Goal: Task Accomplishment & Management: Manage account settings

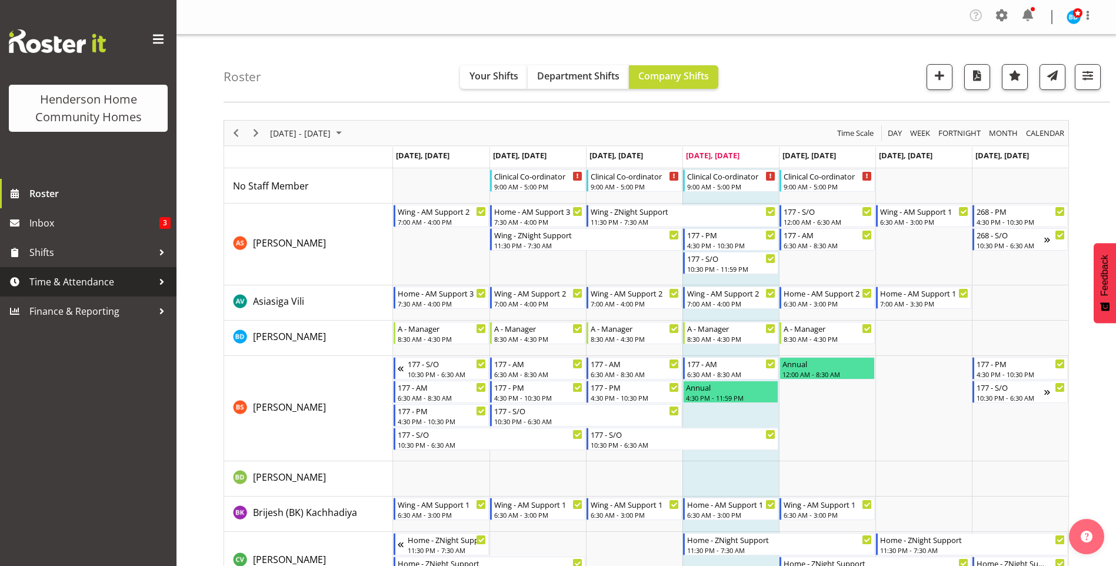
click at [74, 285] on span "Time & Attendance" at bounding box center [91, 282] width 124 height 18
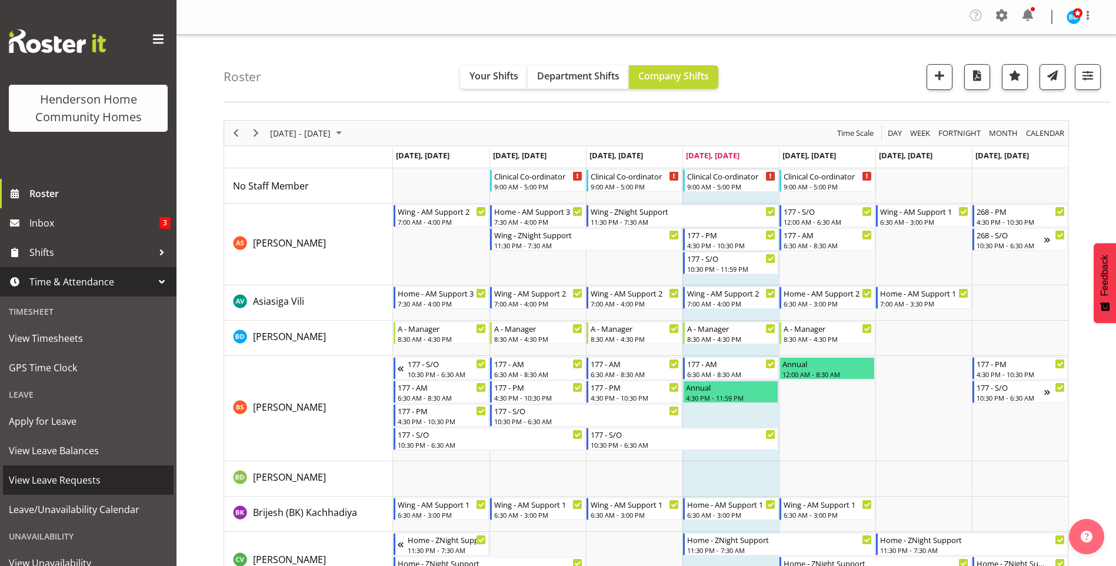
click at [65, 481] on span "View Leave Requests" at bounding box center [88, 480] width 159 height 18
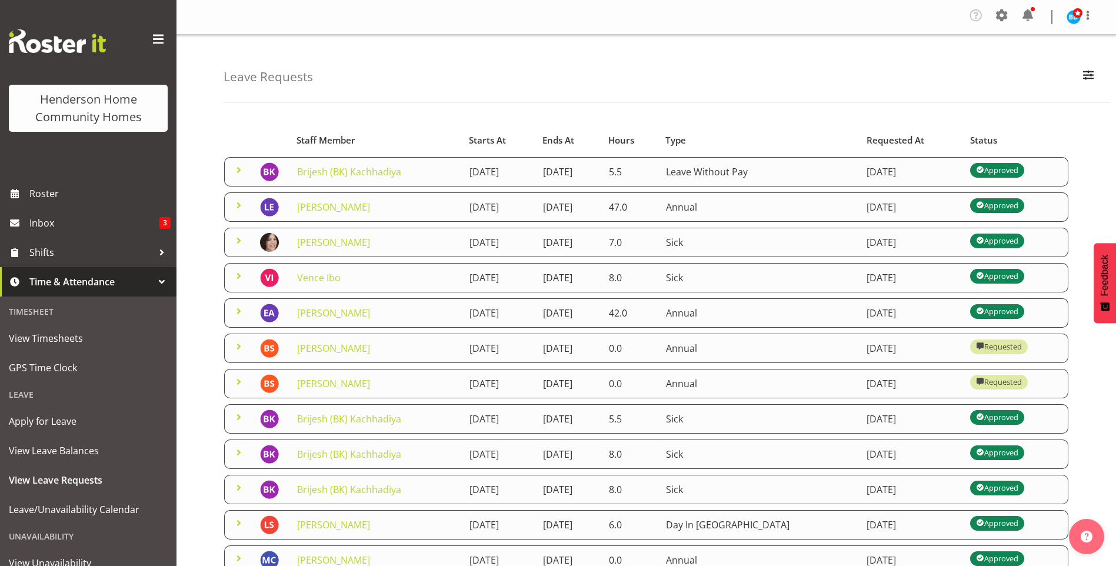
scroll to position [59, 0]
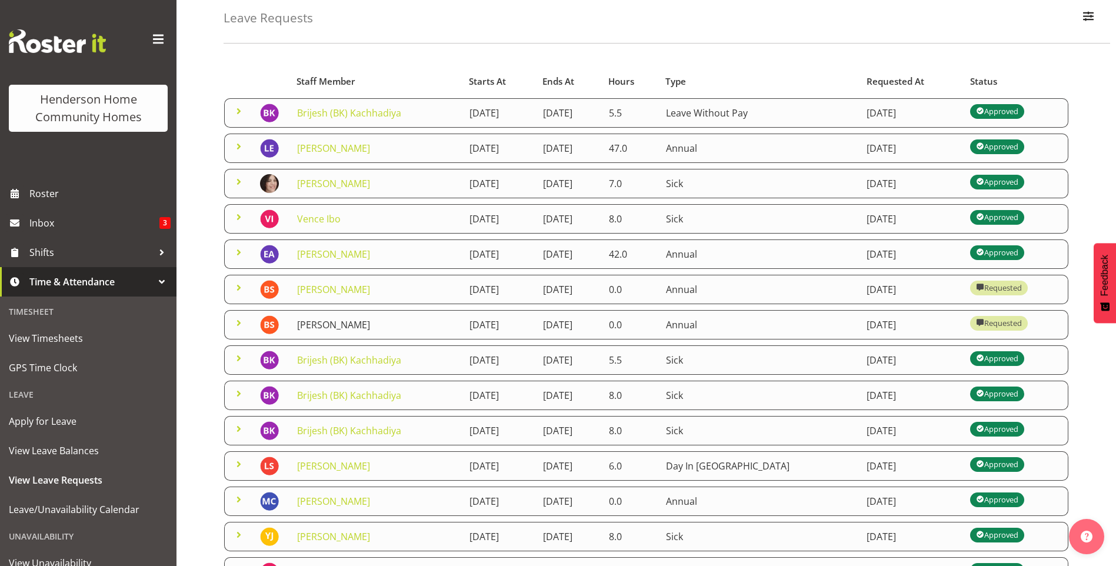
click at [333, 328] on link "[PERSON_NAME]" at bounding box center [333, 324] width 73 height 13
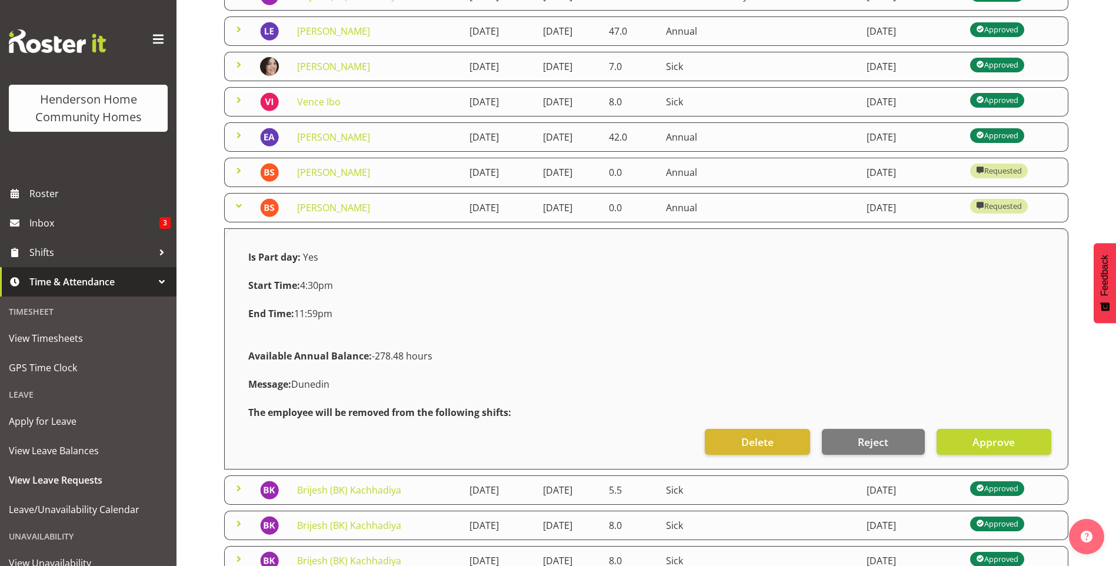
scroll to position [177, 0]
click at [987, 443] on span "Approve" at bounding box center [994, 441] width 42 height 15
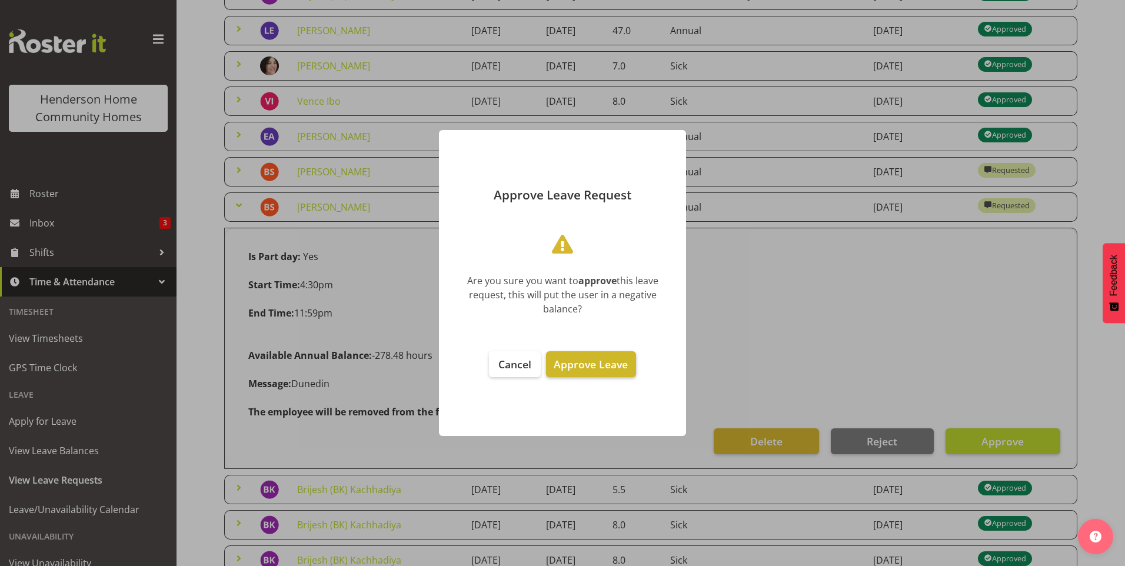
click at [591, 357] on button "Approve Leave" at bounding box center [590, 364] width 89 height 26
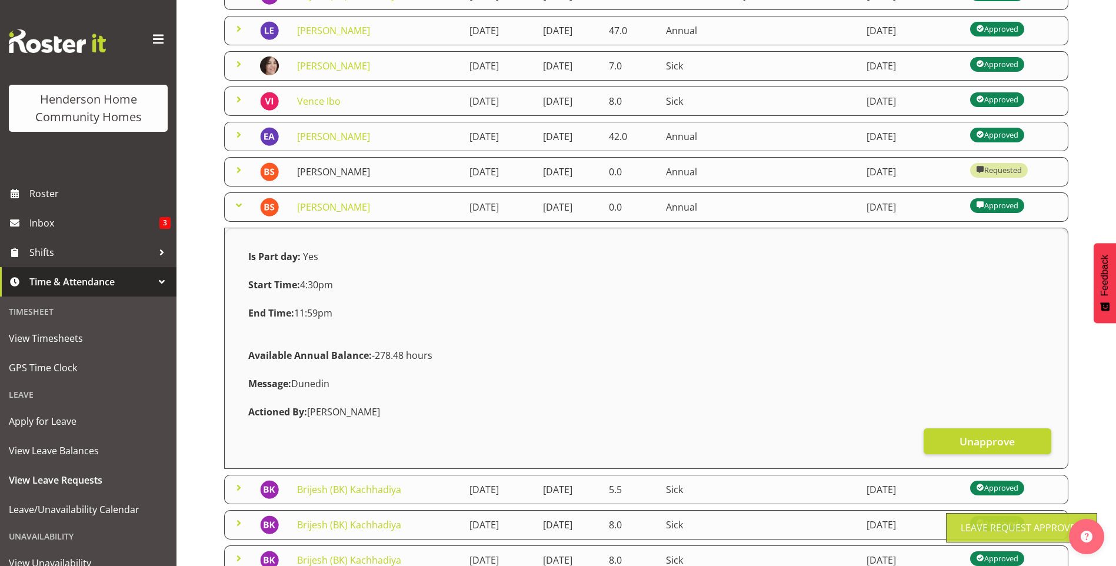
click at [330, 176] on link "Billie Sothern" at bounding box center [333, 171] width 73 height 13
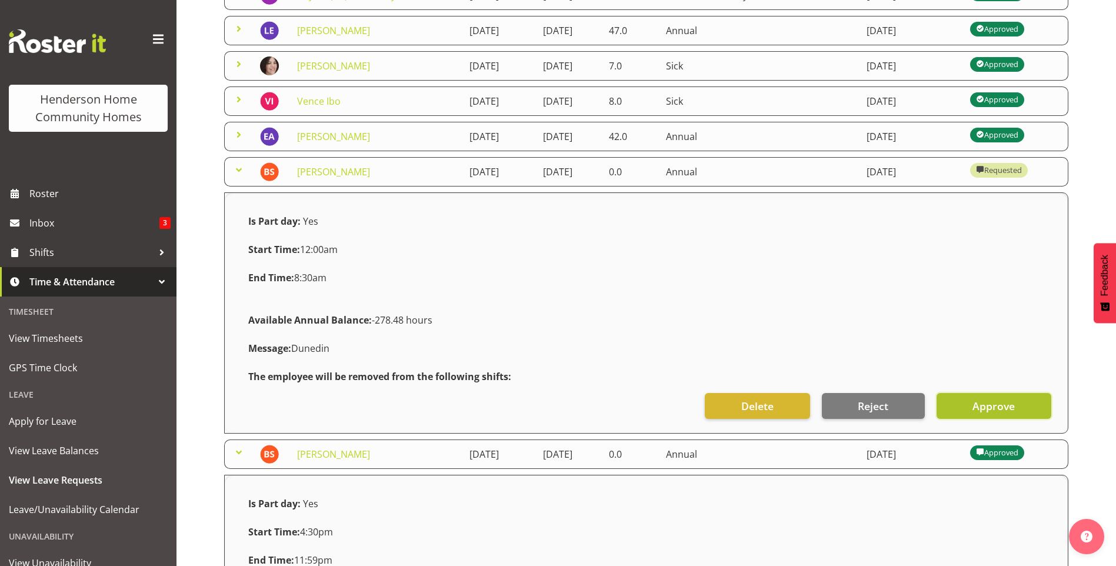
click at [996, 410] on span "Approve" at bounding box center [994, 405] width 42 height 15
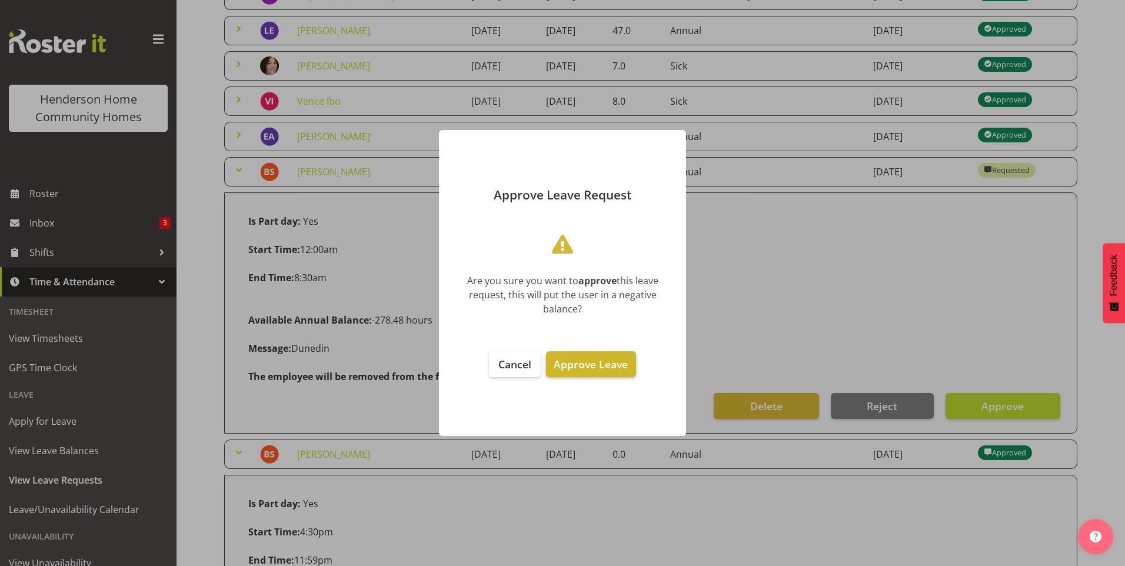
click at [597, 364] on span "Approve Leave" at bounding box center [591, 364] width 74 height 14
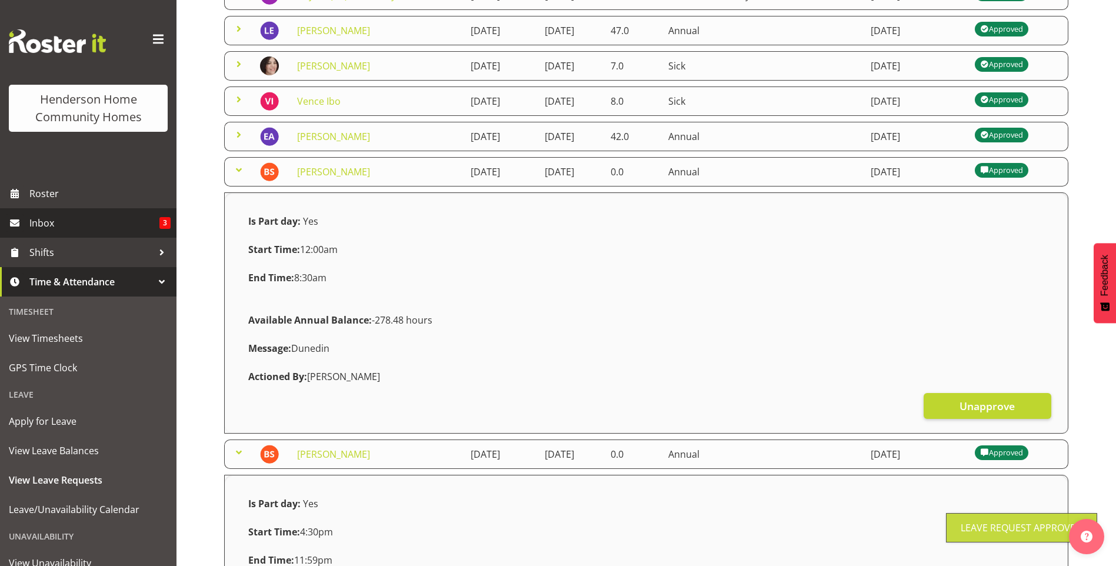
click at [76, 223] on span "Inbox" at bounding box center [94, 223] width 130 height 18
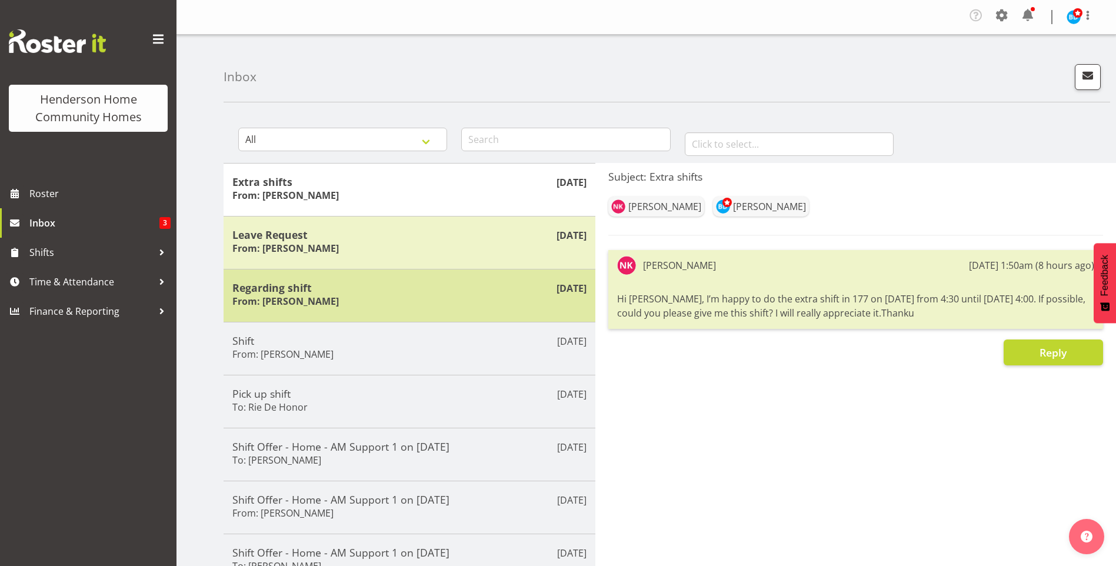
click at [271, 304] on h6 "From: Lovejot Kaur" at bounding box center [285, 301] width 107 height 12
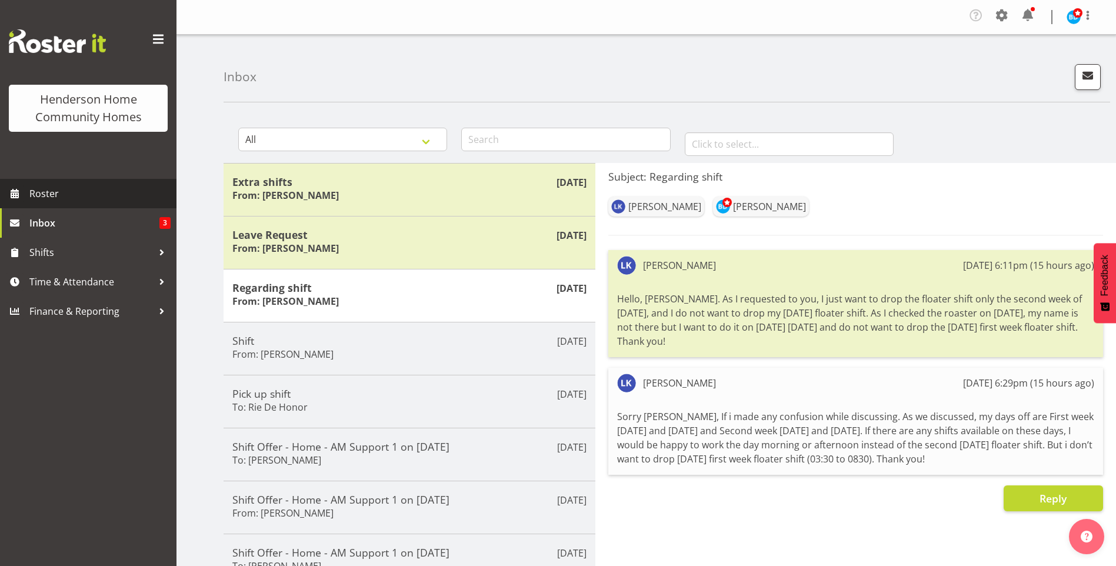
click at [68, 191] on span "Roster" at bounding box center [99, 194] width 141 height 18
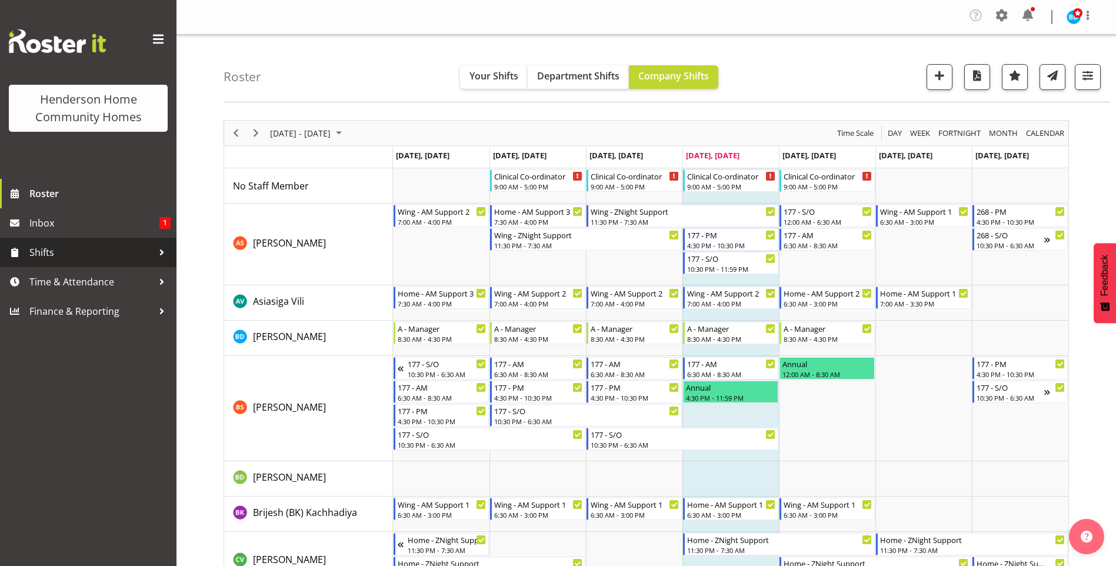
click at [58, 255] on span "Shifts" at bounding box center [91, 253] width 124 height 18
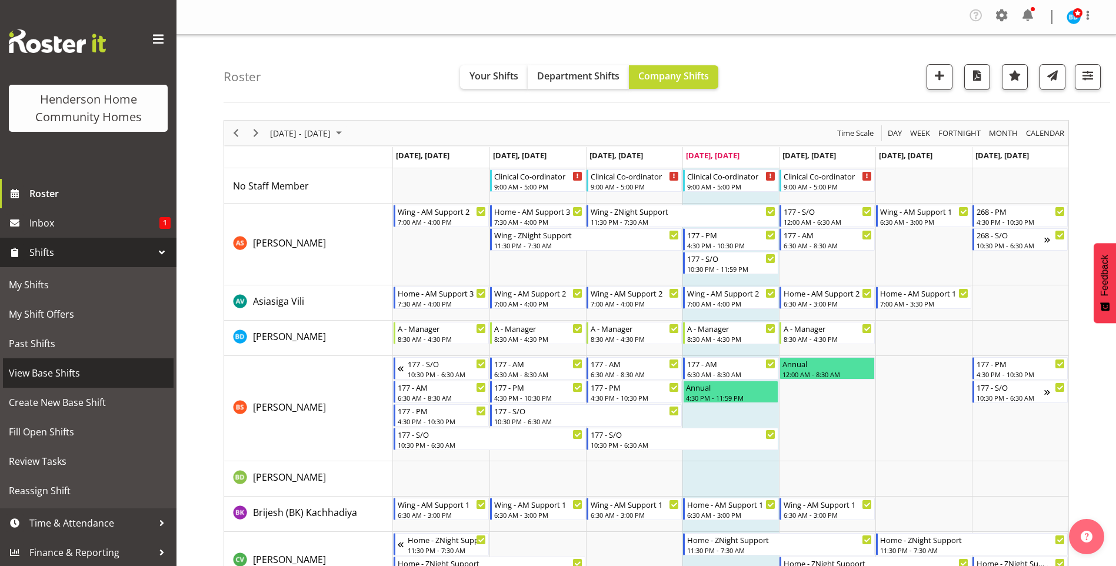
click at [59, 371] on span "View Base Shifts" at bounding box center [88, 373] width 159 height 18
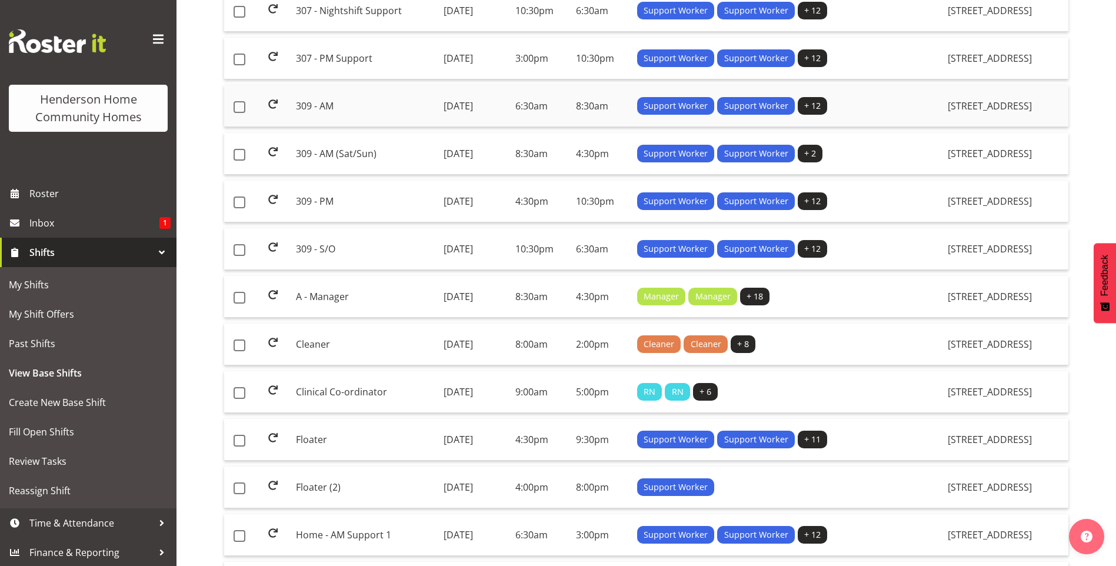
scroll to position [647, 0]
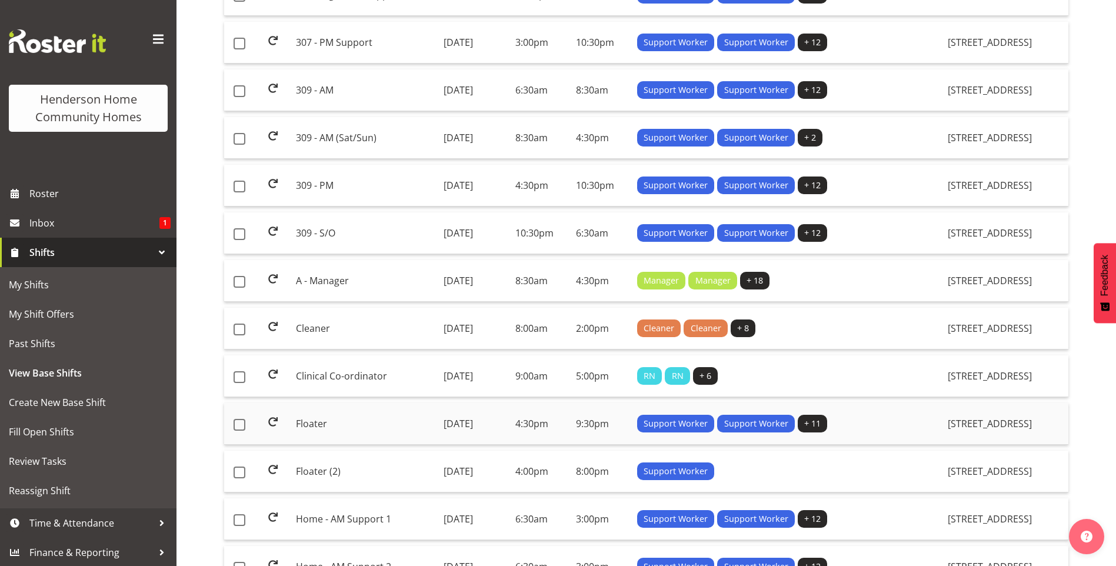
click at [295, 415] on td "Floater" at bounding box center [364, 424] width 147 height 42
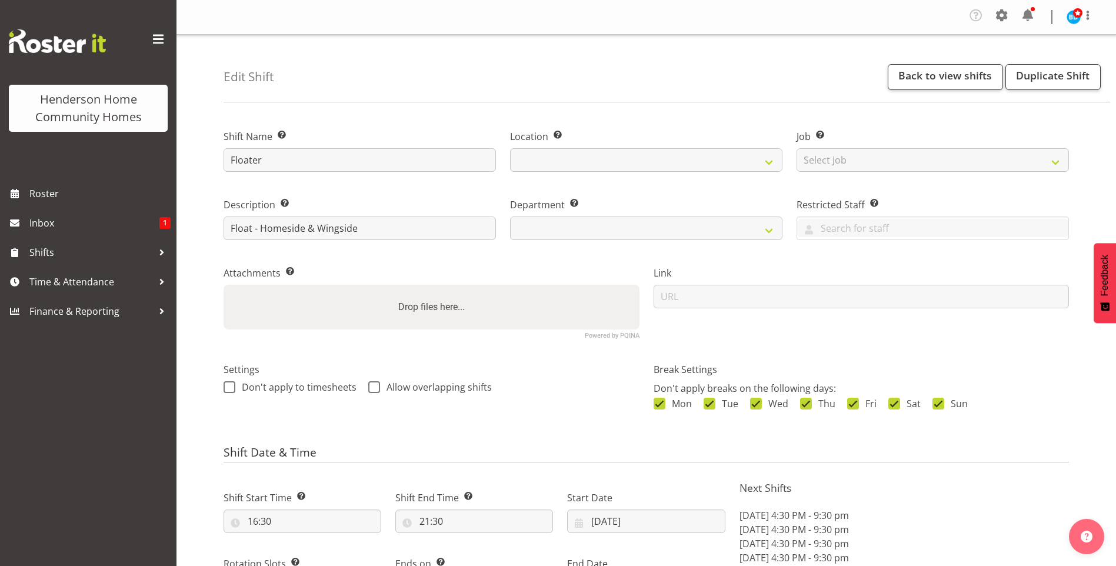
select select "date"
select select
select select "1067"
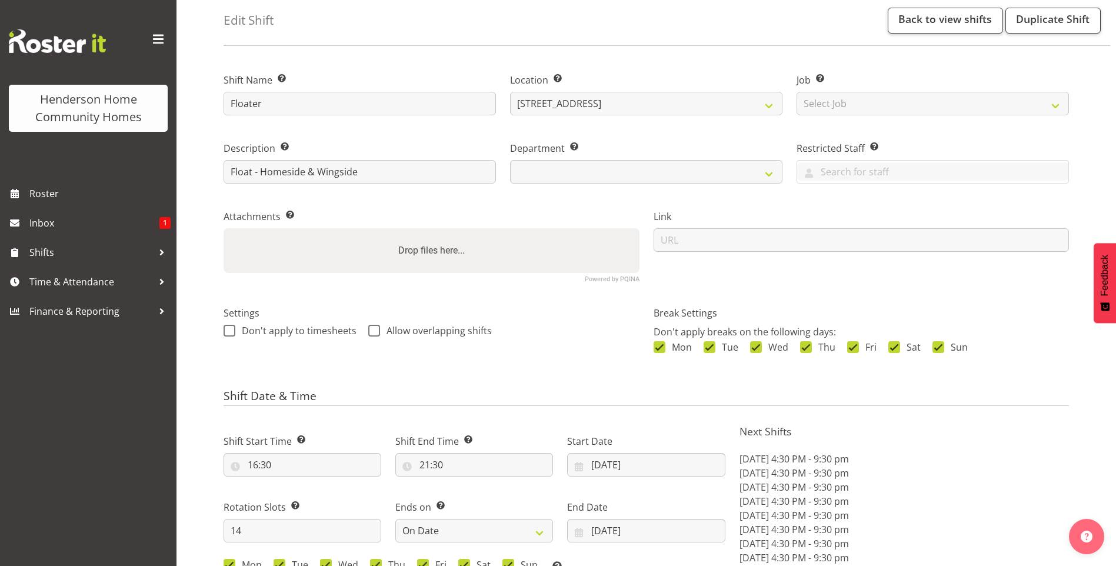
select select "746"
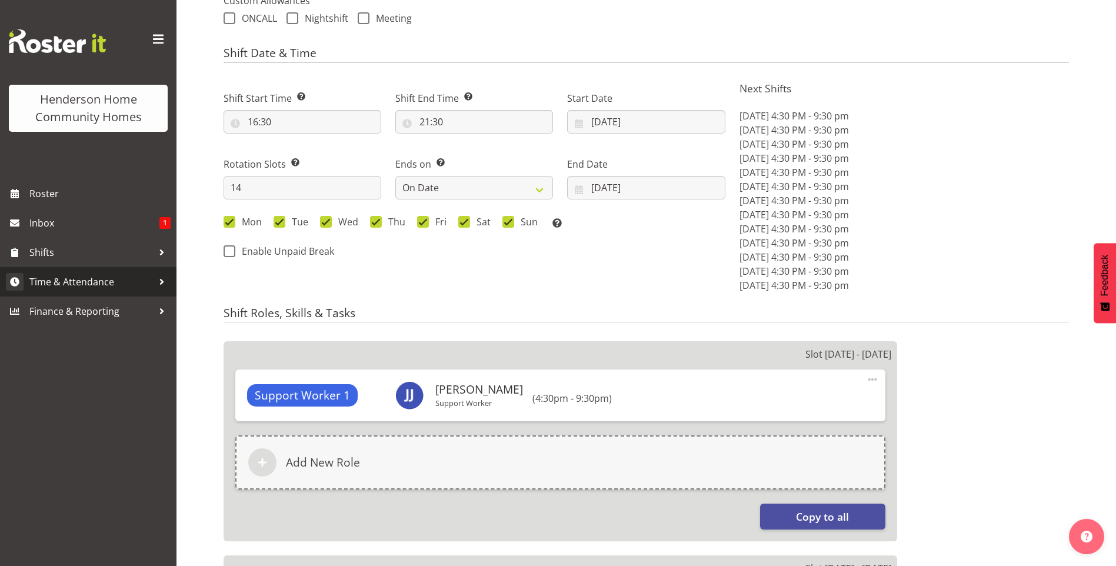
scroll to position [412, 0]
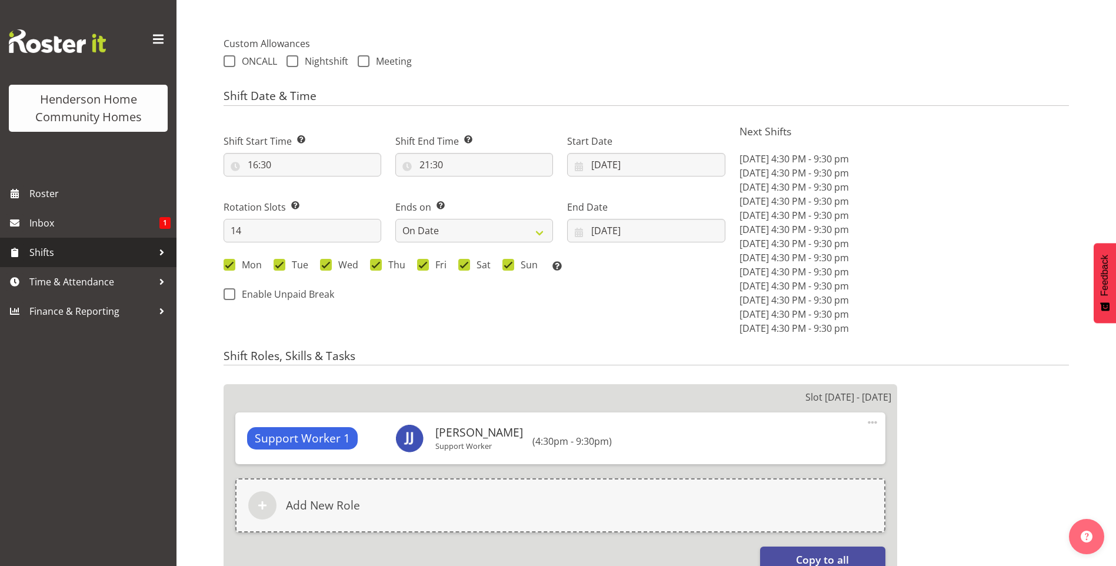
click at [69, 254] on span "Shifts" at bounding box center [91, 253] width 124 height 18
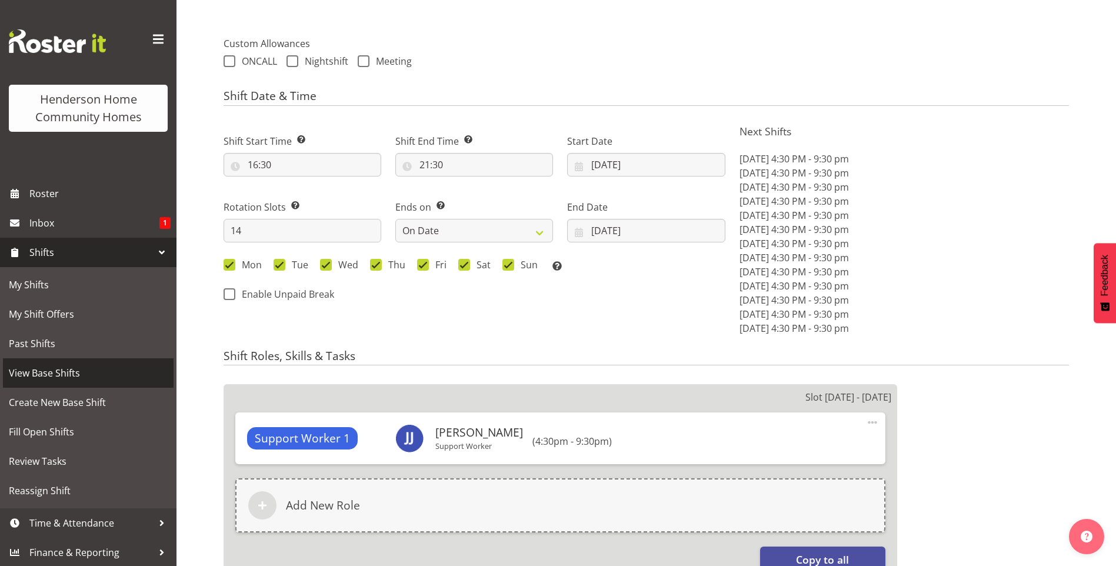
click at [55, 374] on span "View Base Shifts" at bounding box center [88, 373] width 159 height 18
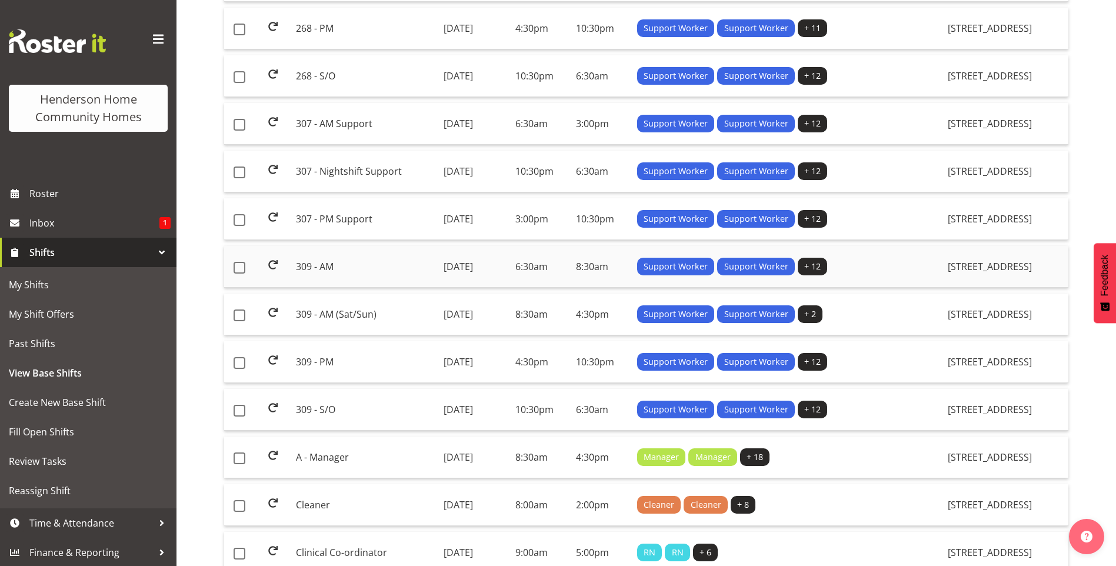
scroll to position [647, 0]
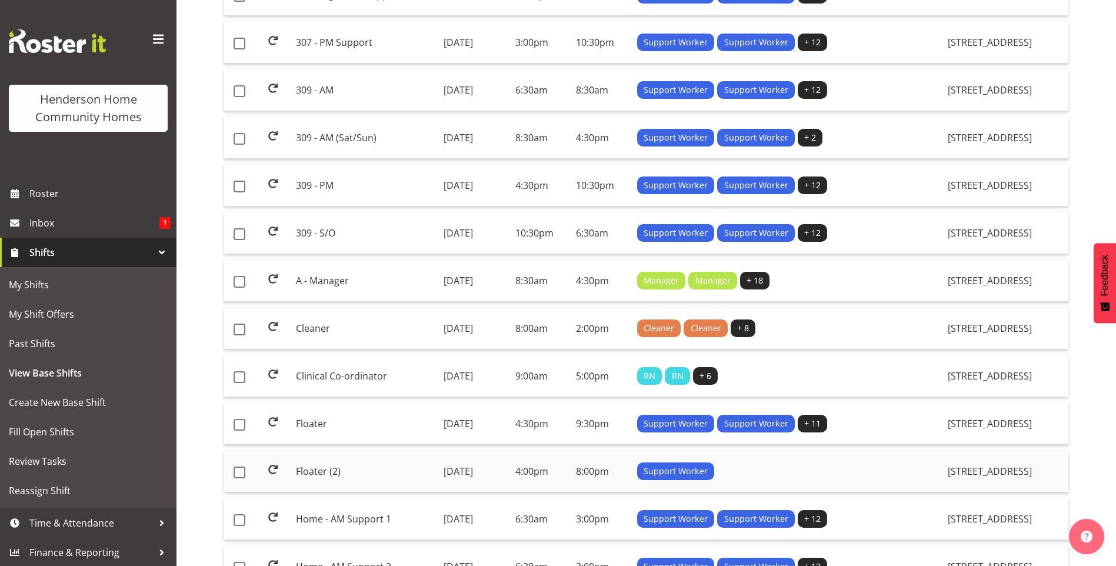
click at [329, 468] on td "Floater (2)" at bounding box center [364, 472] width 147 height 42
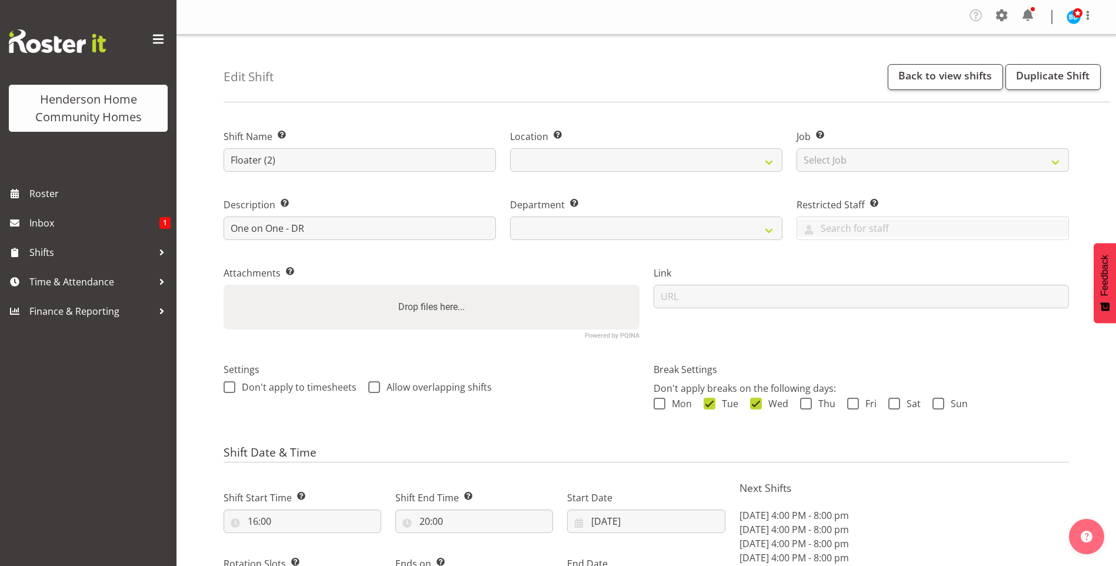
select select "date"
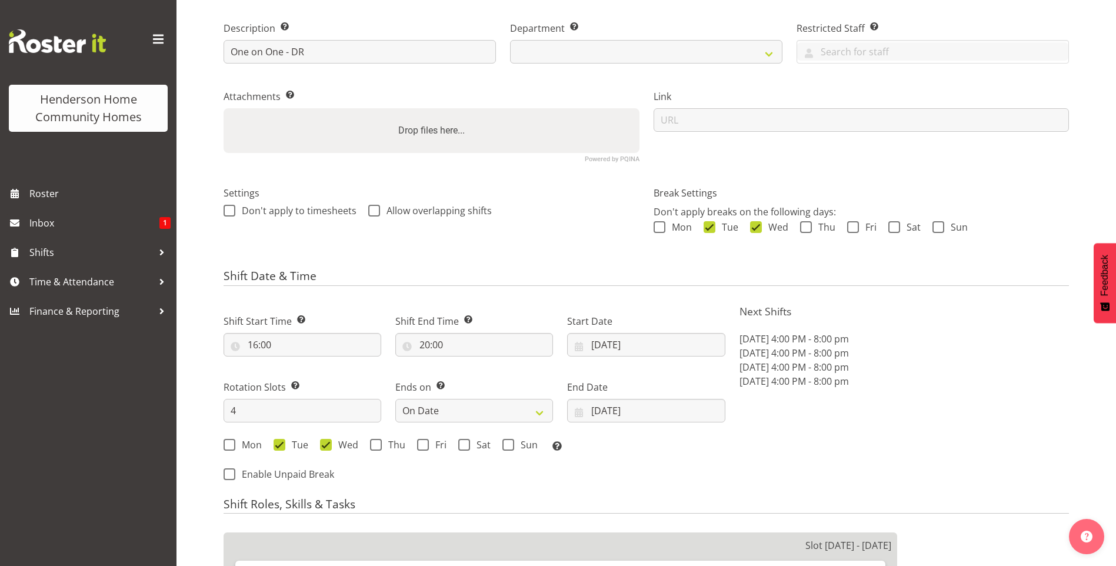
select select "1071"
select select "749"
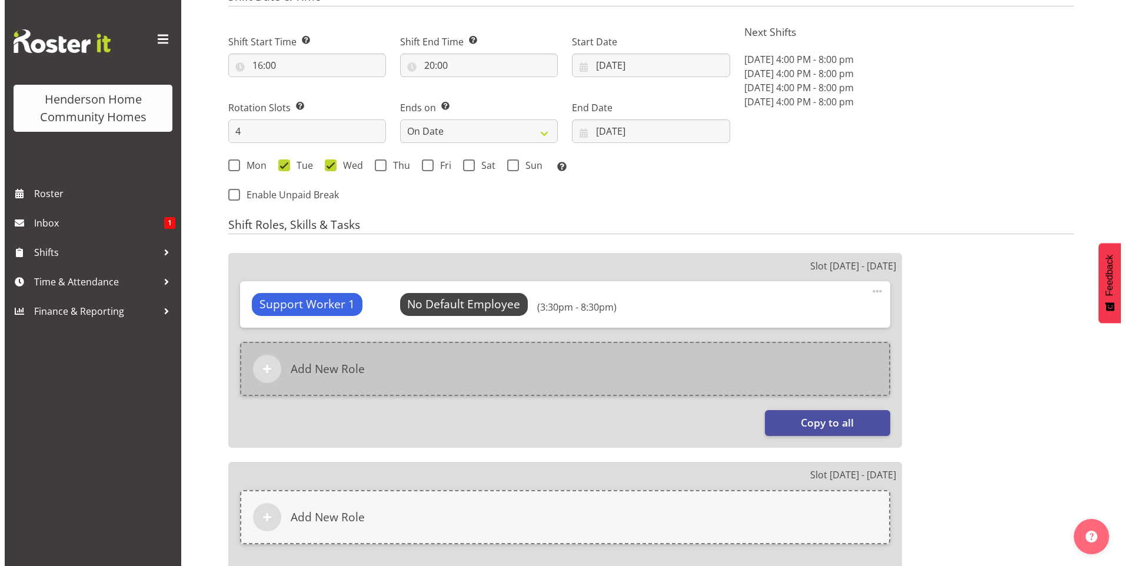
scroll to position [530, 0]
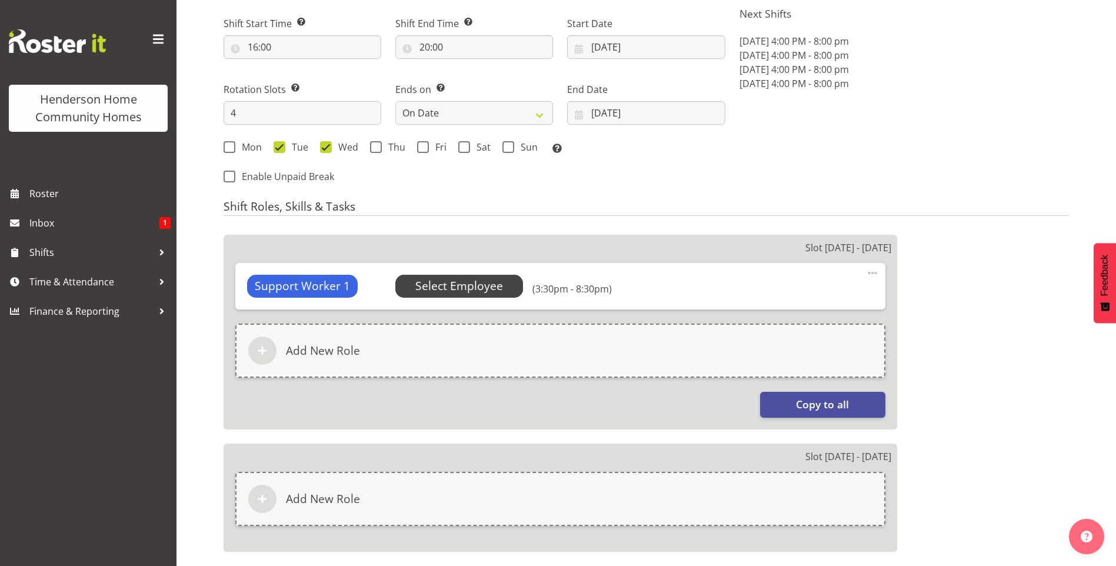
click at [467, 289] on span "Select Employee" at bounding box center [459, 286] width 88 height 17
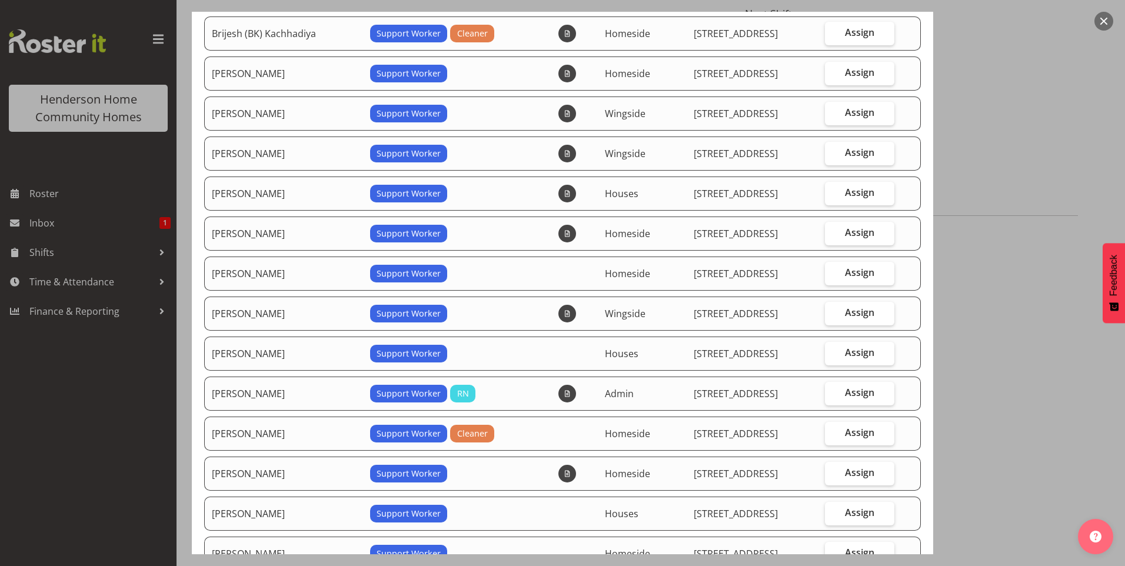
scroll to position [294, 0]
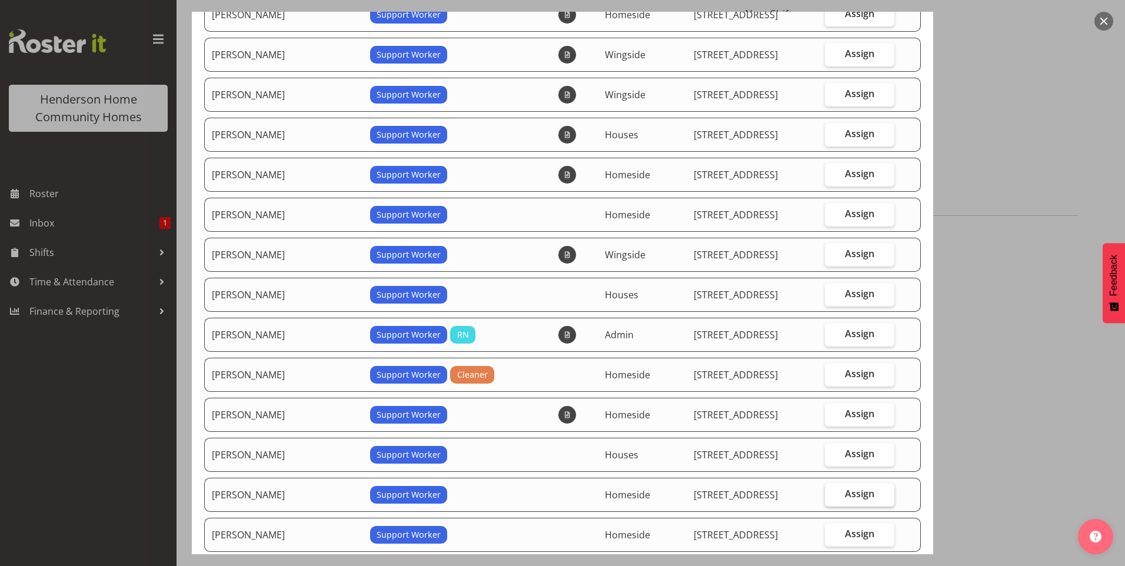
click at [868, 494] on label "Assign" at bounding box center [859, 495] width 69 height 24
click at [833, 494] on input "Assign" at bounding box center [829, 494] width 8 height 8
checkbox input "true"
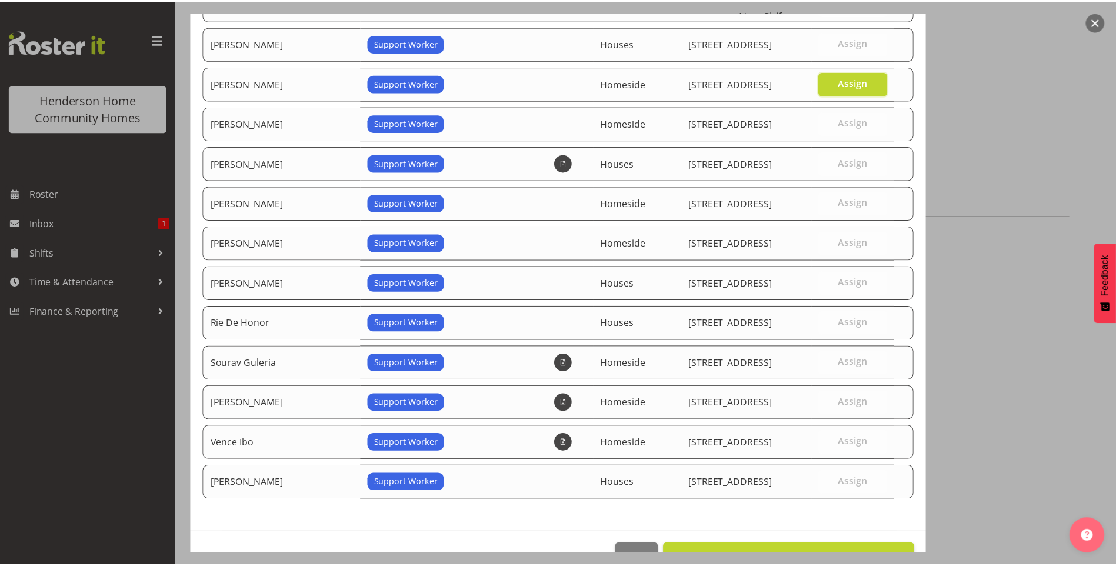
scroll to position [740, 0]
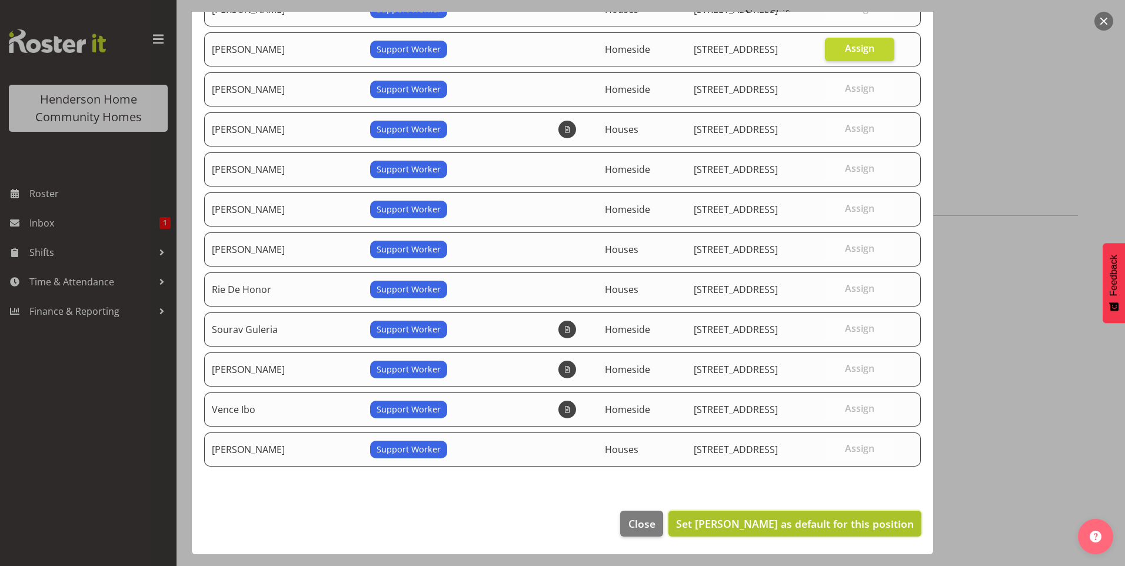
click at [884, 525] on span "Set Lovejot Kaur as default for this position" at bounding box center [795, 524] width 238 height 14
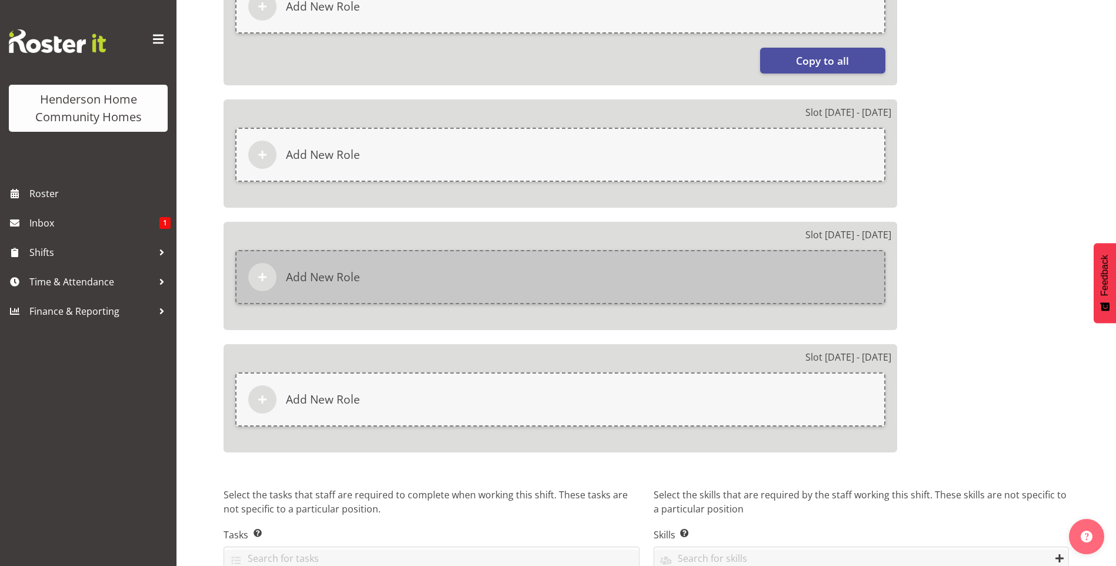
scroll to position [942, 0]
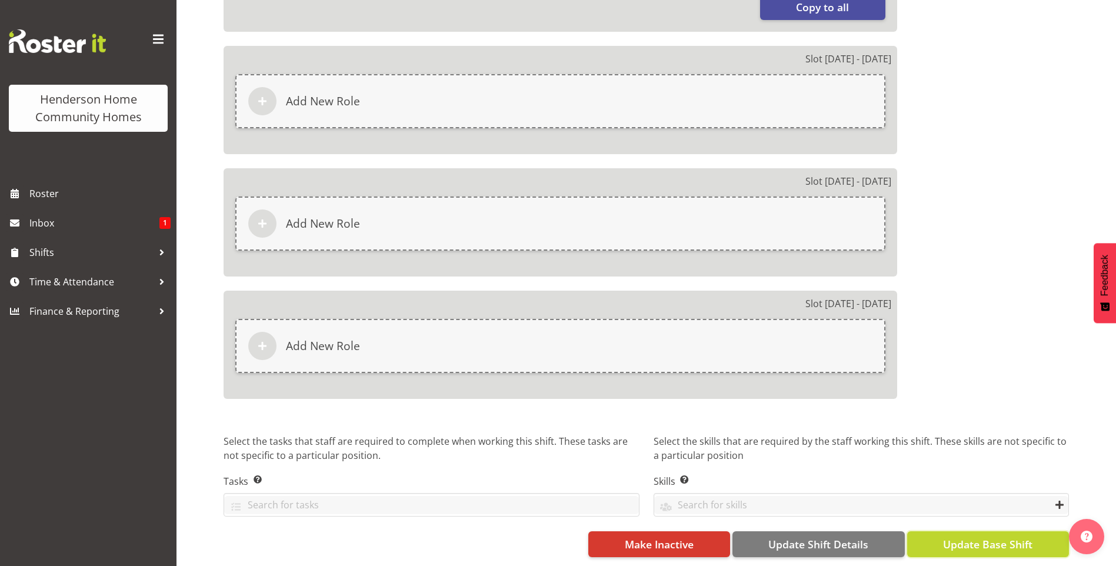
click at [974, 537] on span "Update Base Shift" at bounding box center [987, 544] width 89 height 15
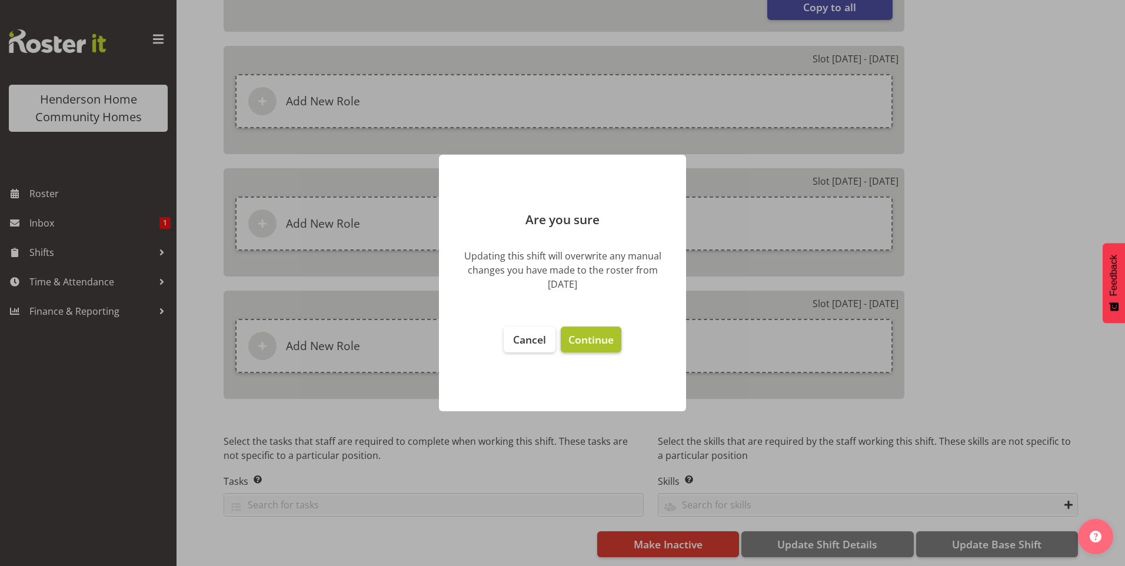
click at [594, 347] on button "Continue" at bounding box center [591, 340] width 61 height 26
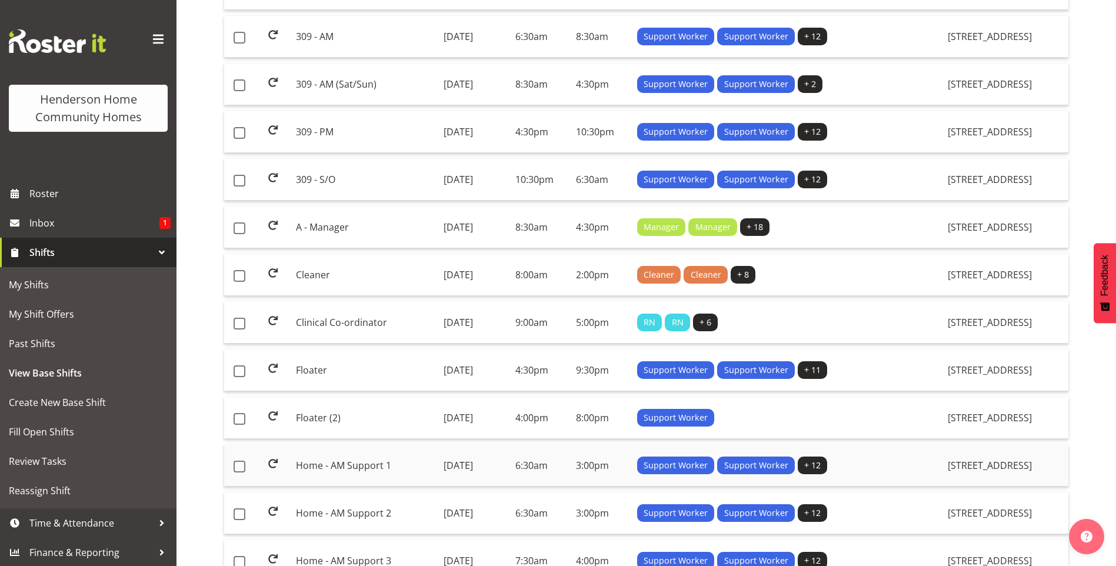
scroll to position [765, 0]
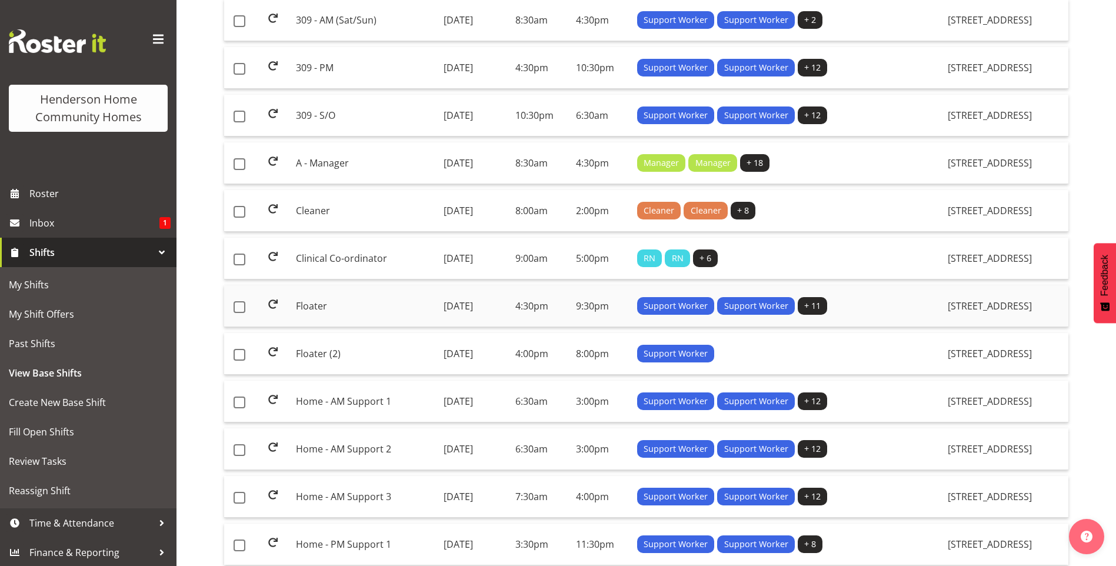
click at [318, 314] on td "Floater" at bounding box center [364, 306] width 147 height 42
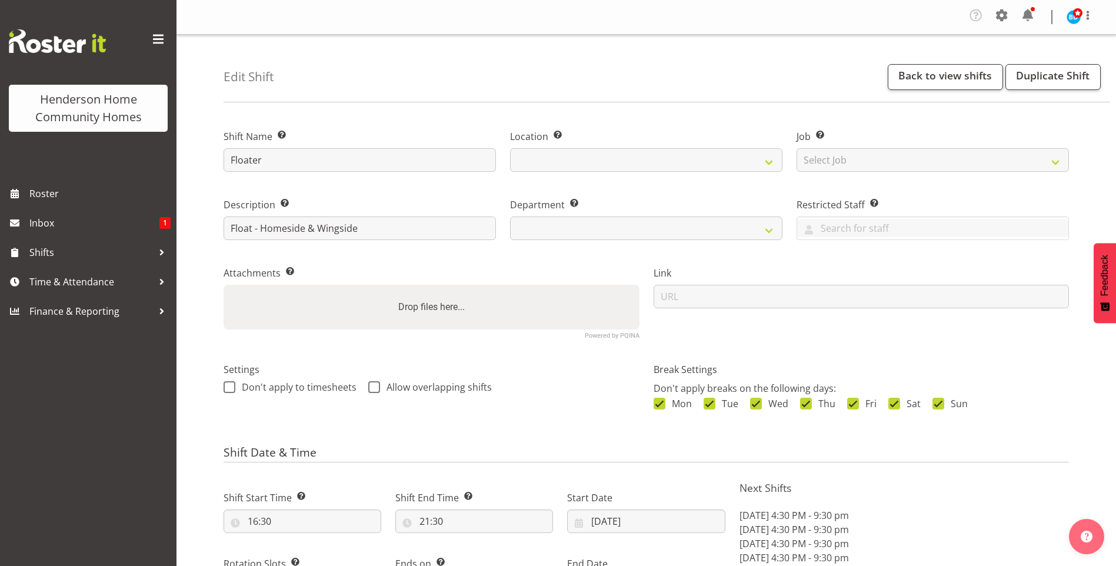
select select "date"
select select
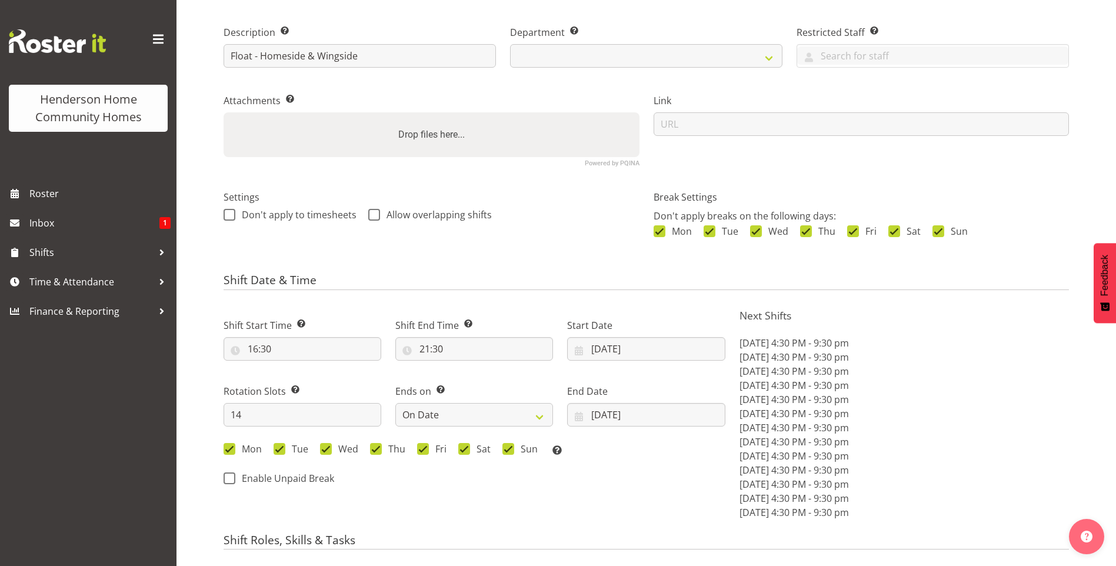
select select
select select "1067"
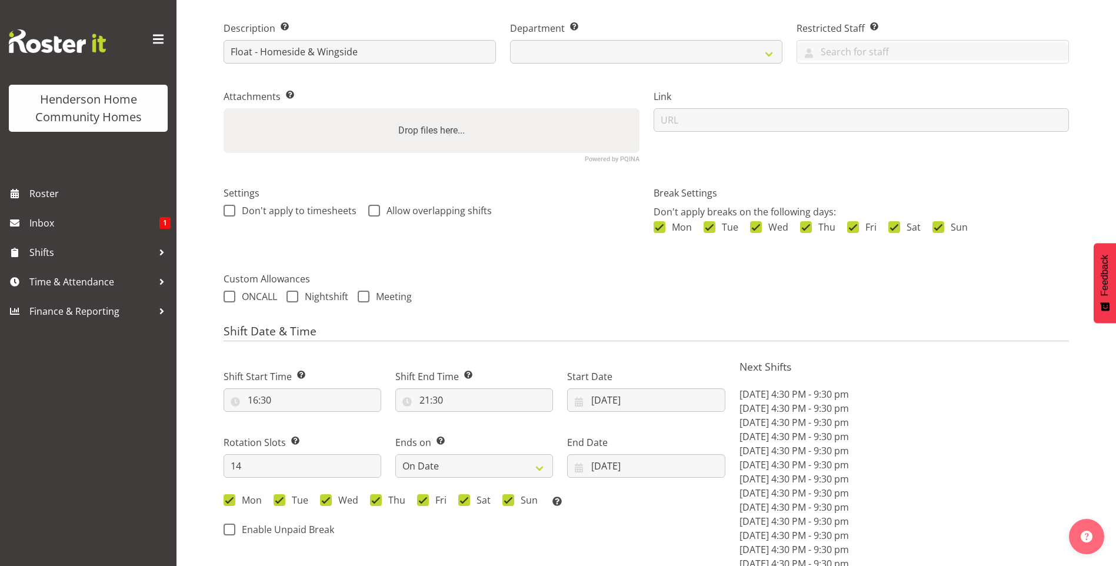
select select "746"
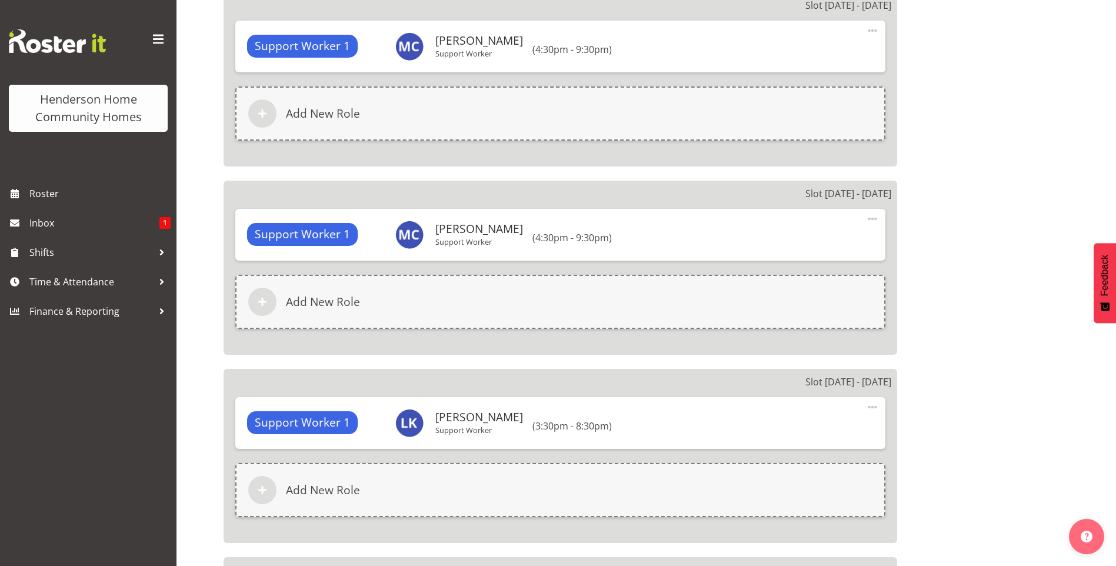
scroll to position [2472, 0]
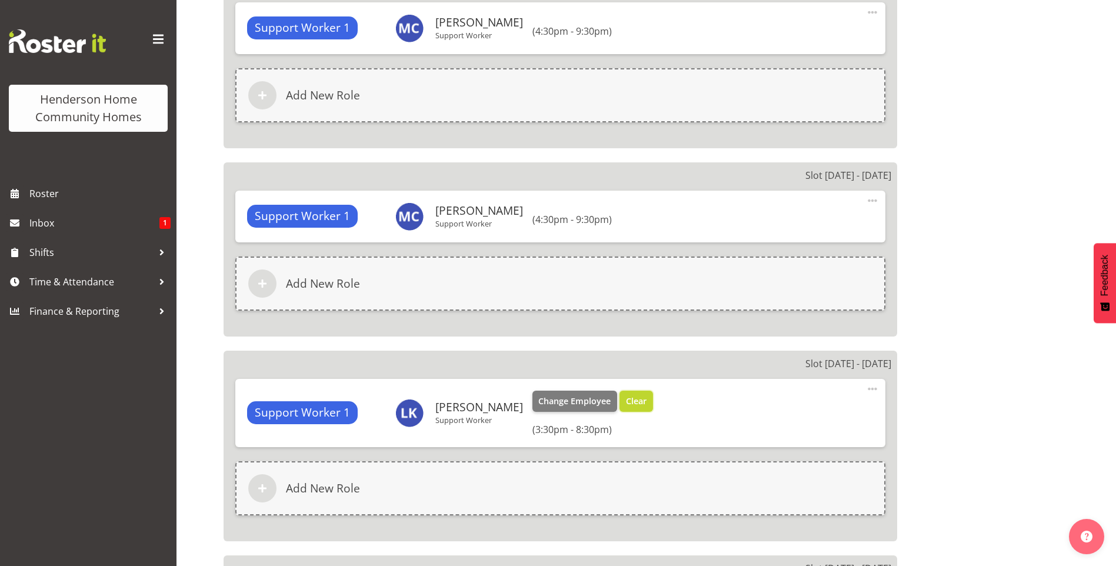
click at [626, 397] on span "Clear" at bounding box center [636, 401] width 21 height 13
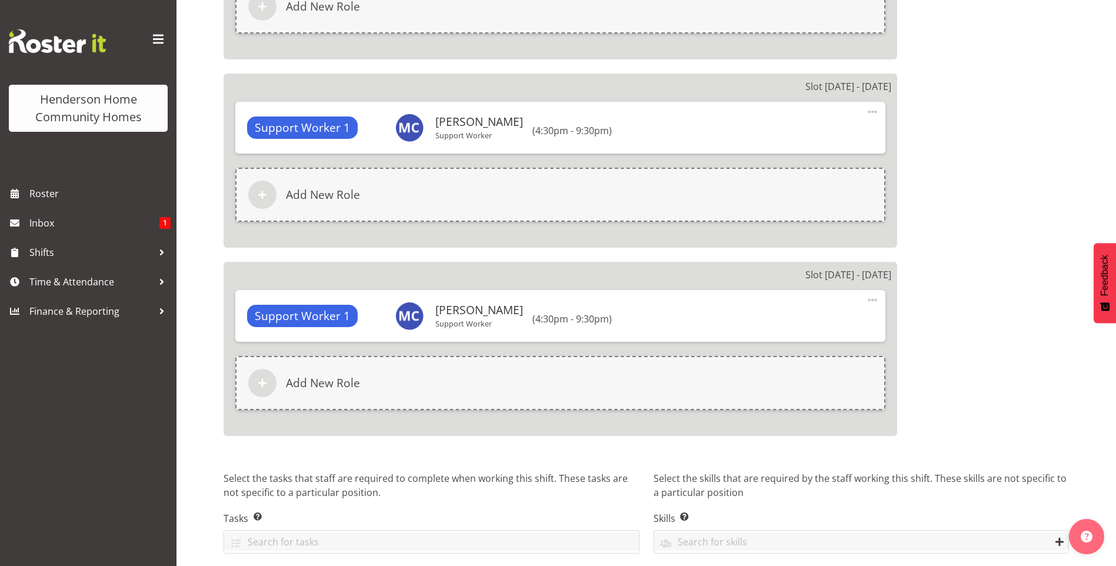
scroll to position [2977, 0]
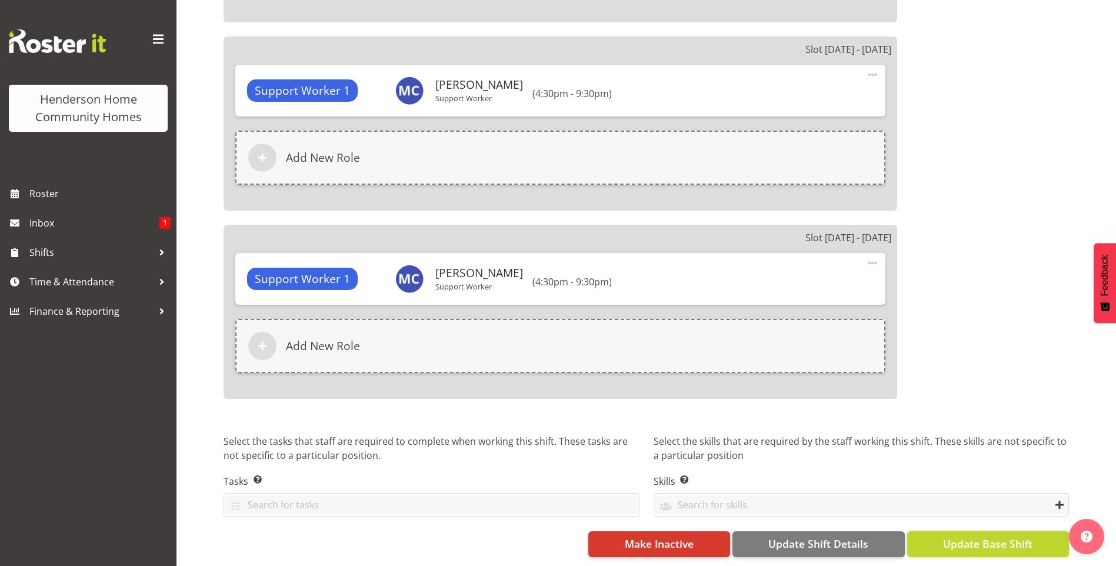
click at [983, 531] on button "Update Base Shift" at bounding box center [988, 544] width 162 height 26
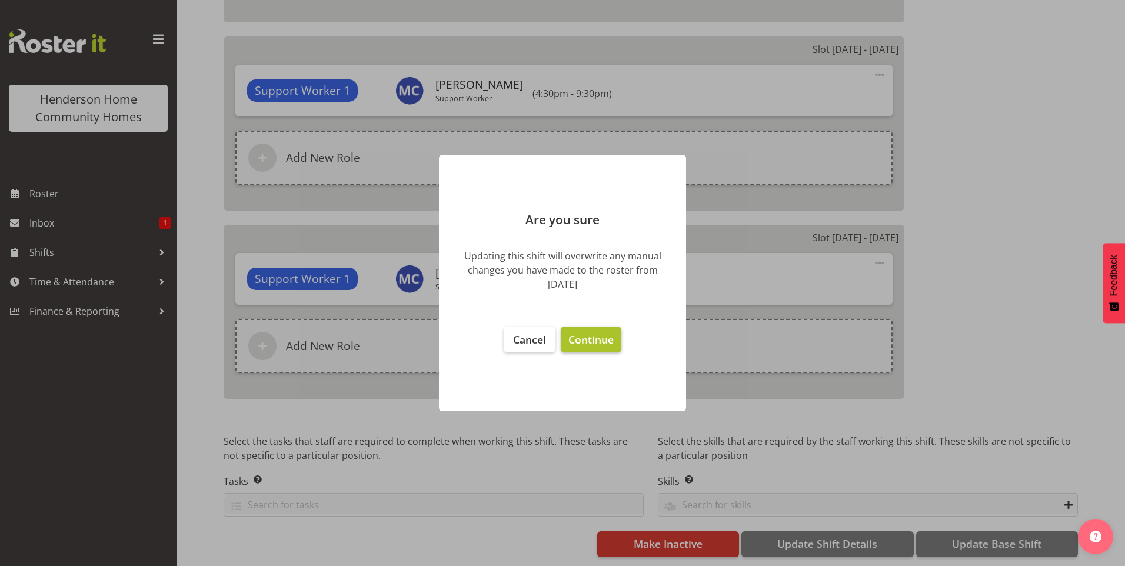
click at [598, 344] on span "Continue" at bounding box center [590, 339] width 45 height 14
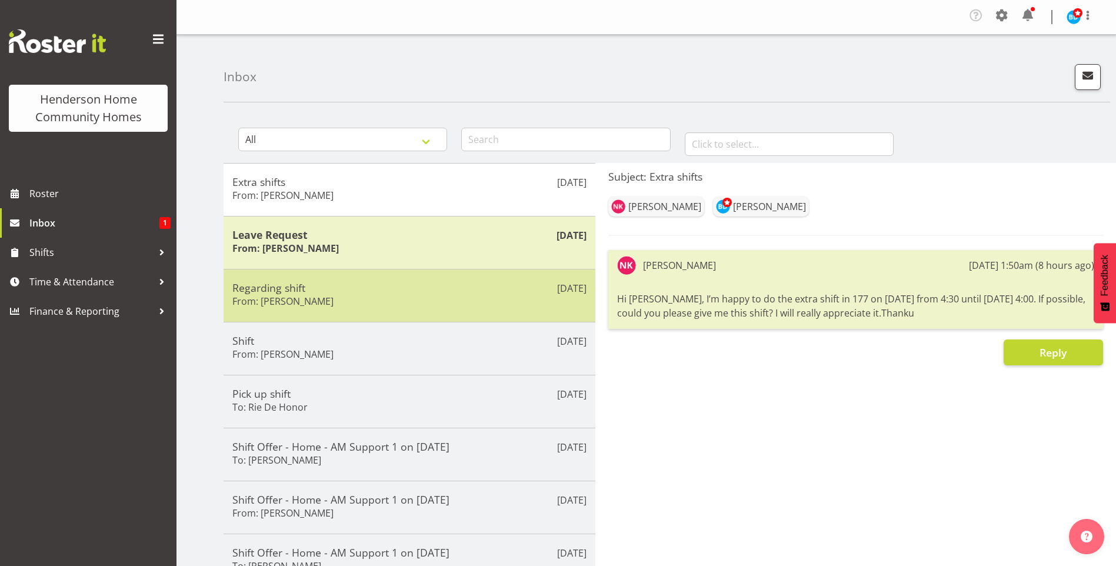
click at [415, 292] on h5 "Regarding shift" at bounding box center [409, 287] width 354 height 13
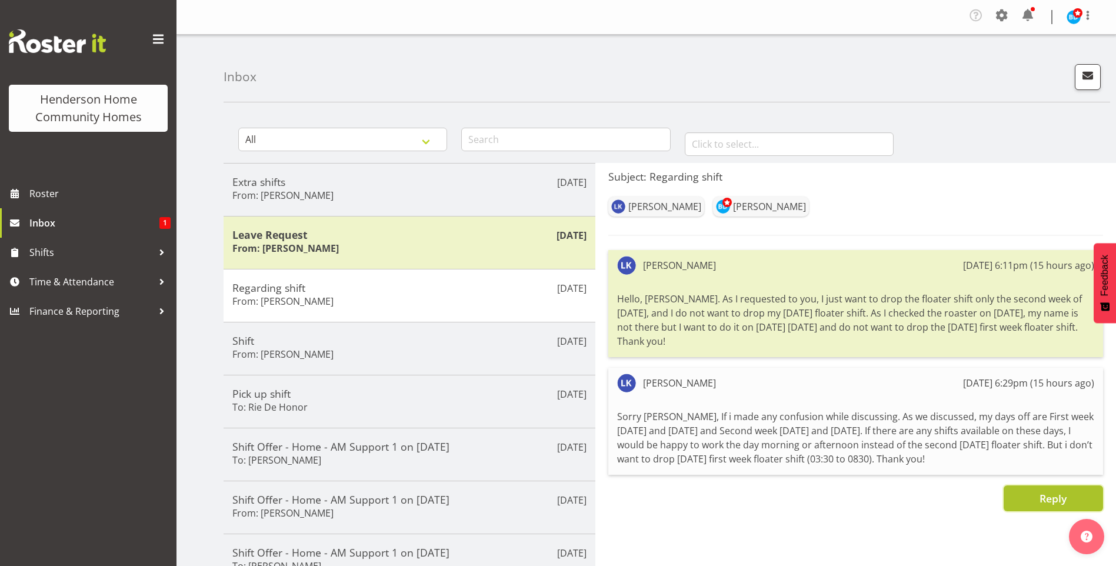
click at [1017, 494] on button "Reply" at bounding box center [1053, 498] width 99 height 26
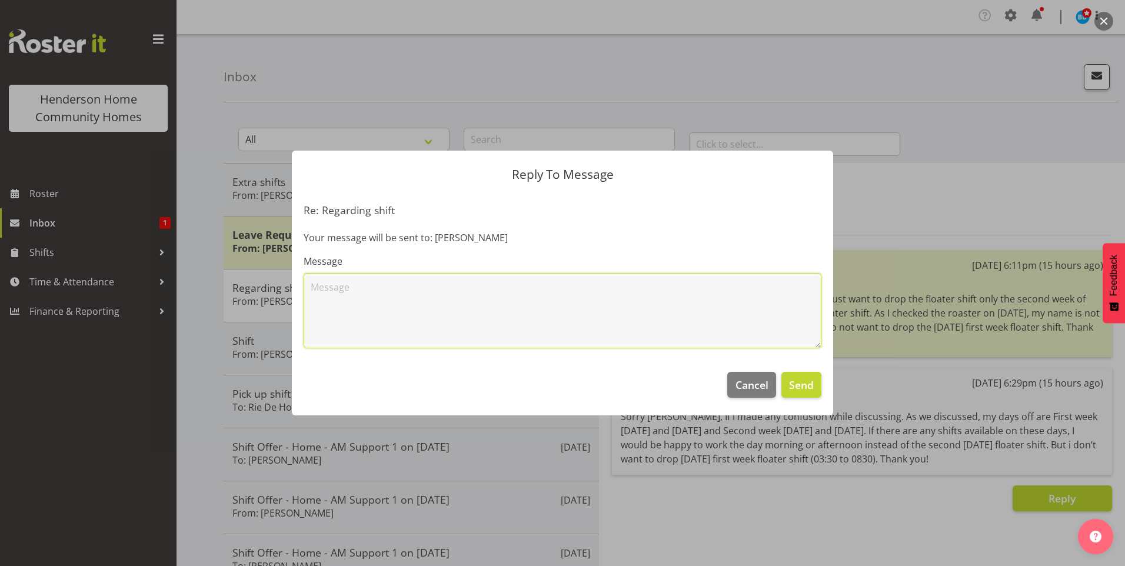
click at [557, 322] on textarea at bounding box center [563, 310] width 518 height 75
click at [754, 288] on textarea "Hi Love, thank you for your messages. I did understand your request so that was…" at bounding box center [563, 310] width 518 height 75
click at [335, 303] on textarea "Hi Love, thank you for your messages. I did understand your request so that was…" at bounding box center [563, 310] width 518 height 75
click at [438, 304] on textarea "Hi Love, thank you for your messages. I did understand your request so that was…" at bounding box center [563, 310] width 518 height 75
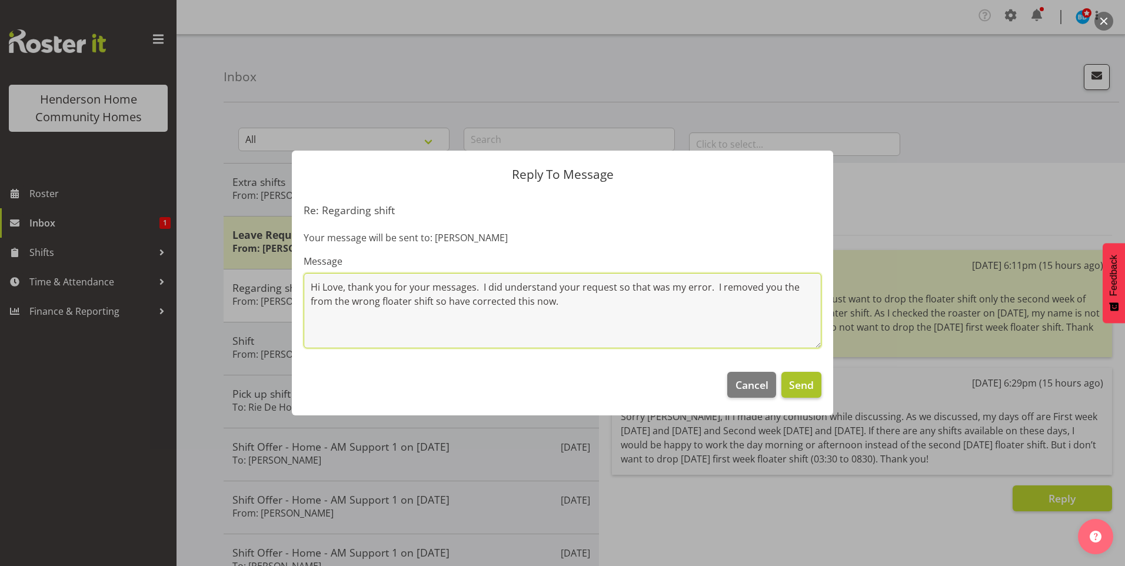
type textarea "Hi Love, thank you for your messages. I did understand your request so that was…"
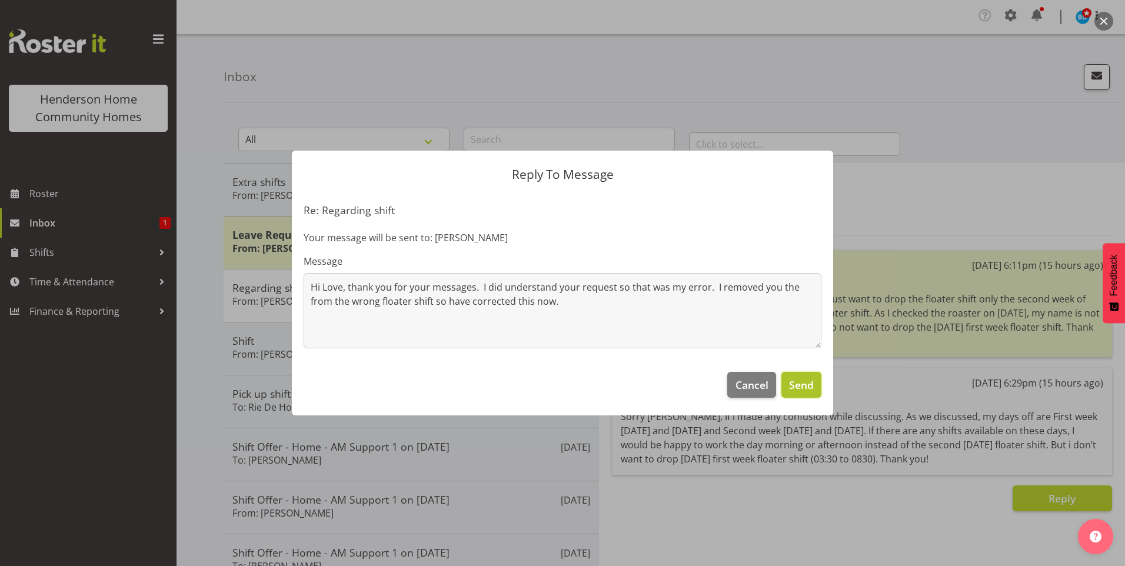
click at [805, 395] on button "Send" at bounding box center [801, 385] width 40 height 26
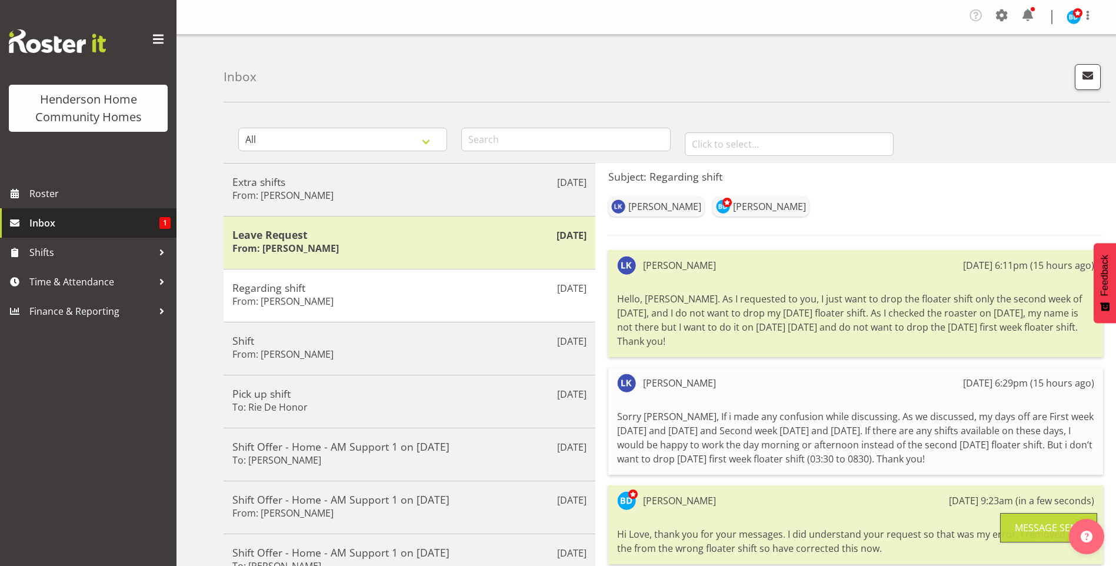
click at [89, 225] on span "Inbox" at bounding box center [94, 223] width 130 height 18
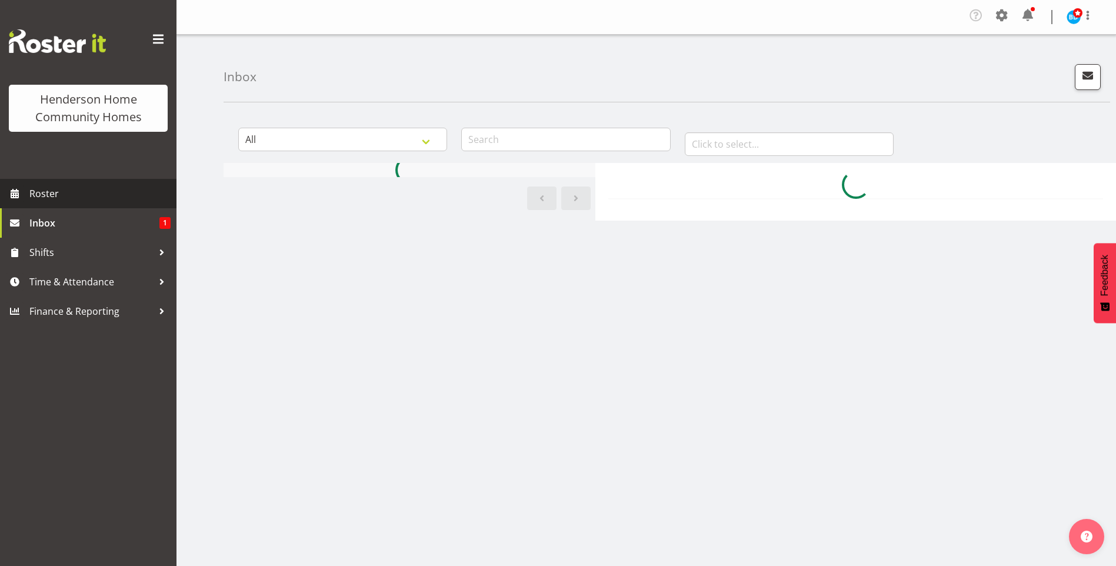
click at [78, 198] on span "Roster" at bounding box center [99, 194] width 141 height 18
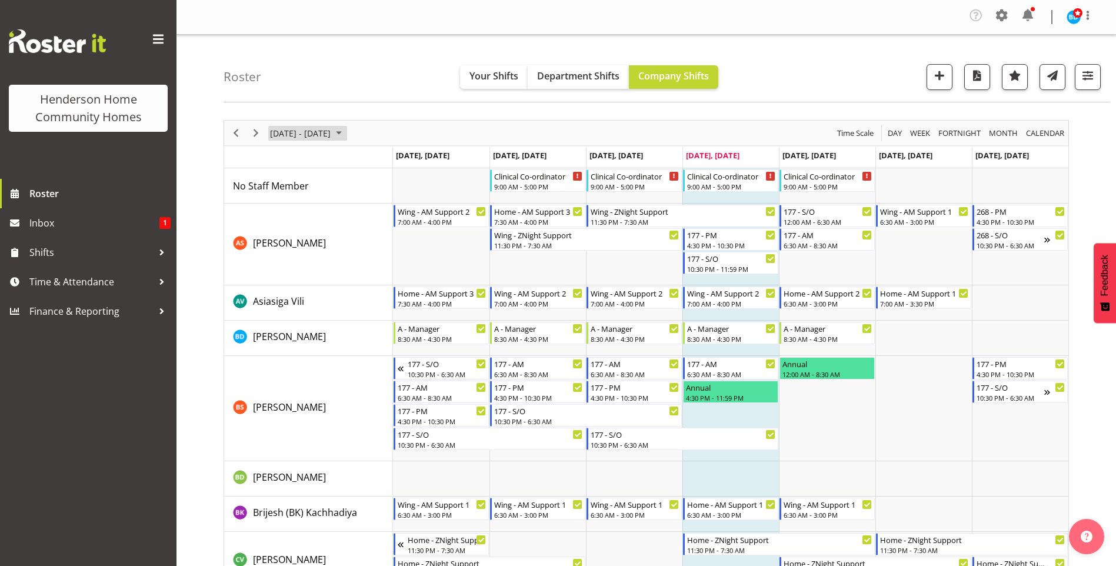
click at [346, 135] on span "September 01 - 07, 2025" at bounding box center [339, 133] width 14 height 15
click at [280, 243] on span "15" at bounding box center [283, 243] width 18 height 18
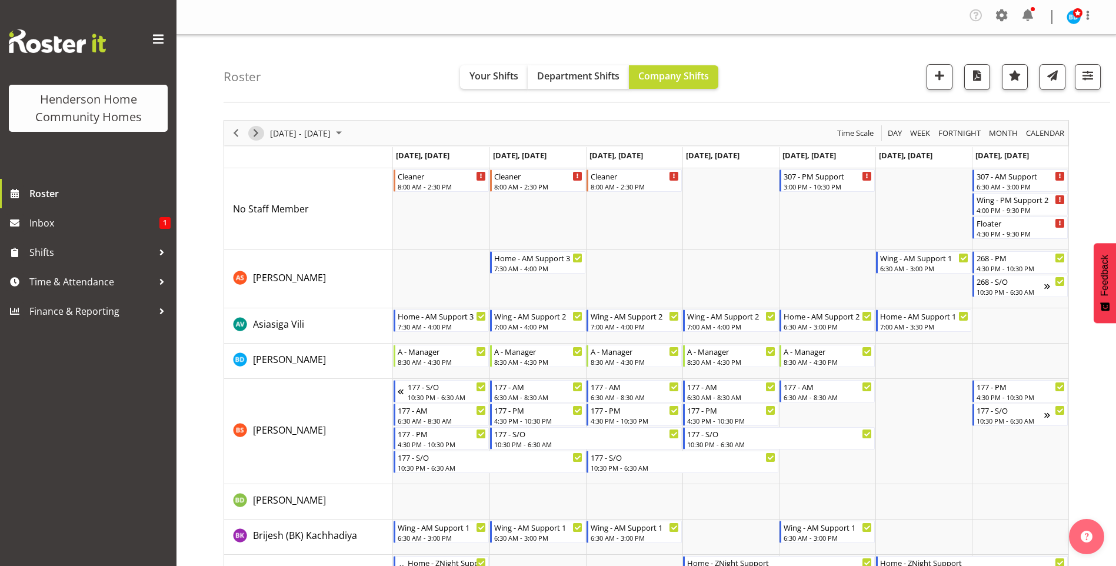
click at [259, 138] on span "Next" at bounding box center [256, 133] width 14 height 15
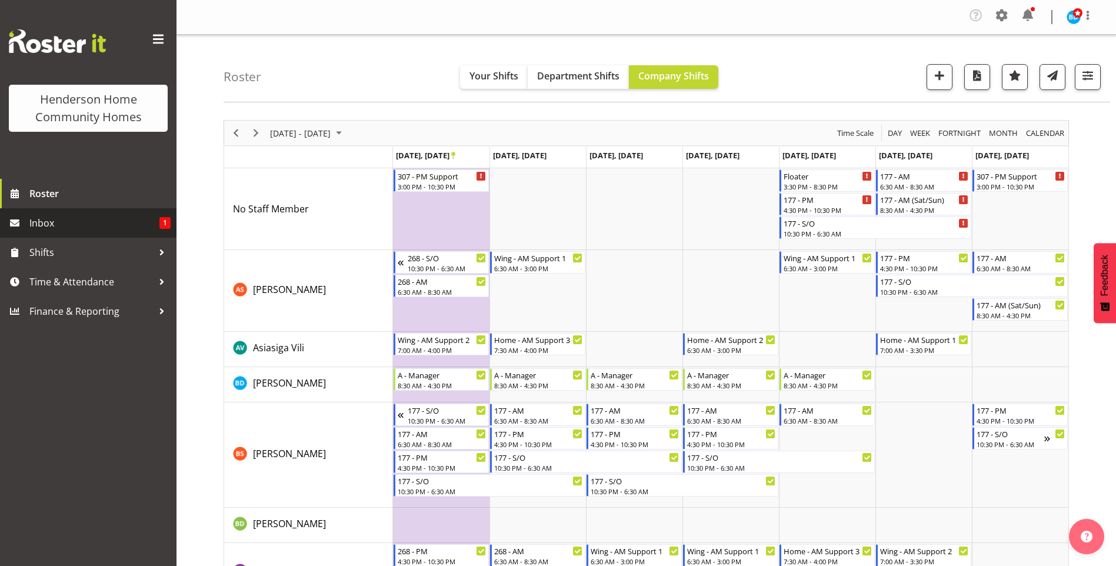
click at [118, 233] on link "Inbox 1" at bounding box center [88, 222] width 177 height 29
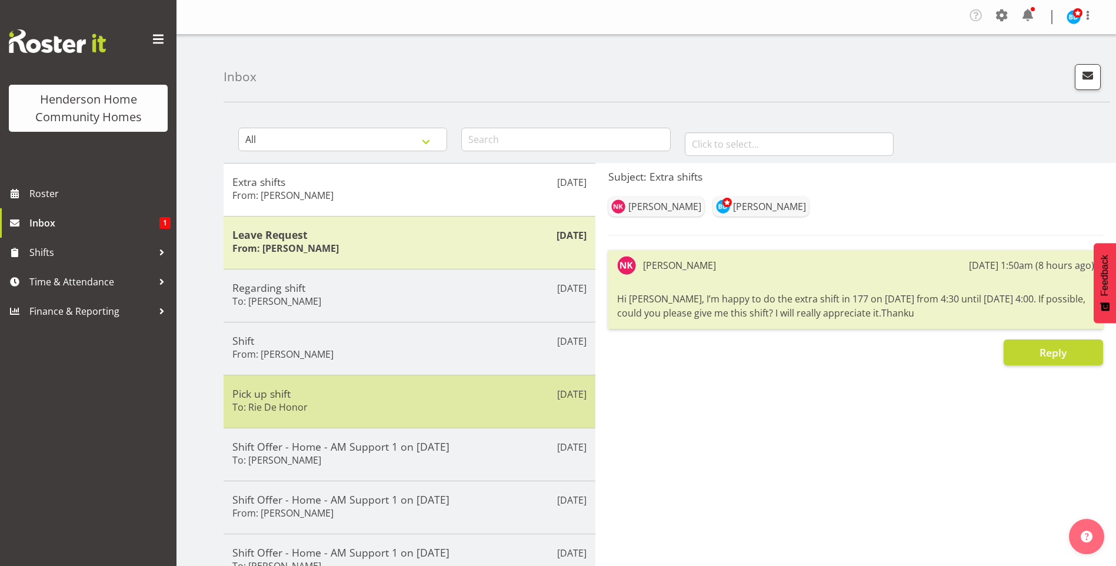
click at [388, 391] on h5 "Pick up shift" at bounding box center [409, 393] width 354 height 13
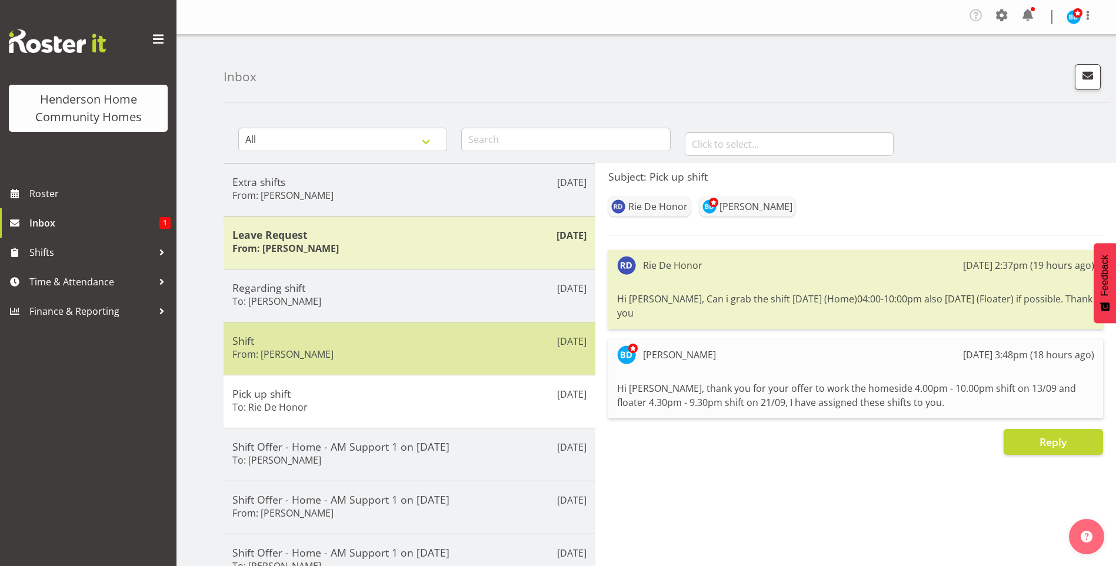
click at [374, 336] on h5 "Shift" at bounding box center [409, 340] width 354 height 13
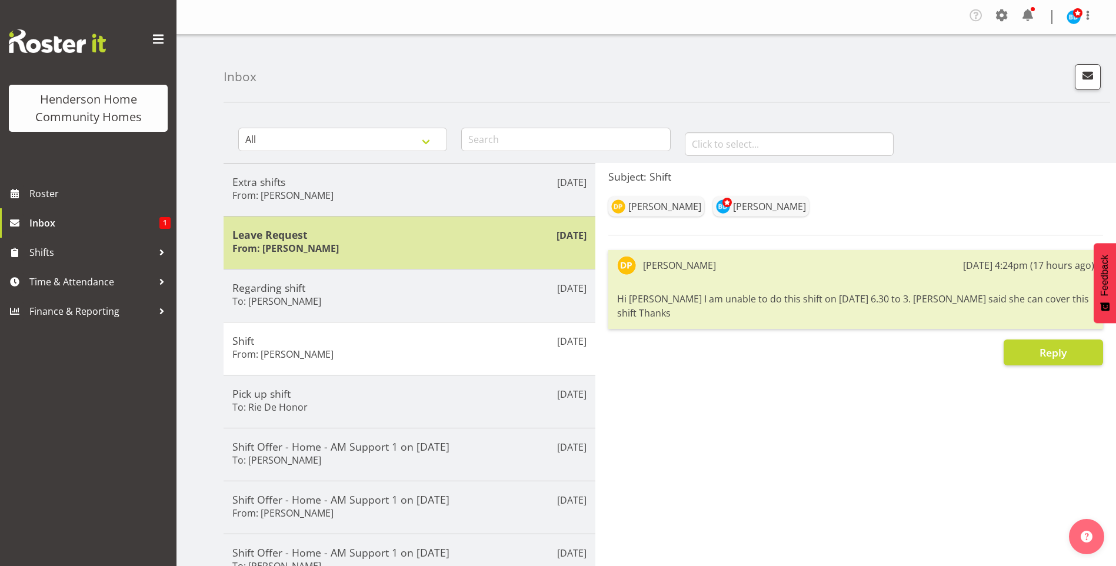
click at [397, 250] on div "Leave Request From: [PERSON_NAME]" at bounding box center [409, 242] width 354 height 29
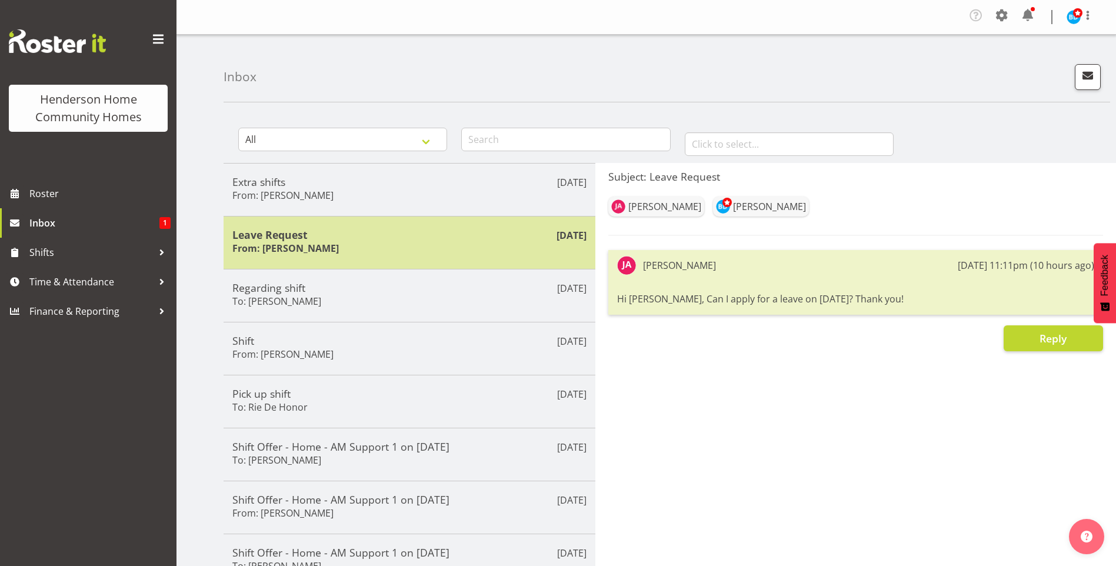
click at [423, 247] on div "Leave Request From: [PERSON_NAME]" at bounding box center [409, 242] width 354 height 29
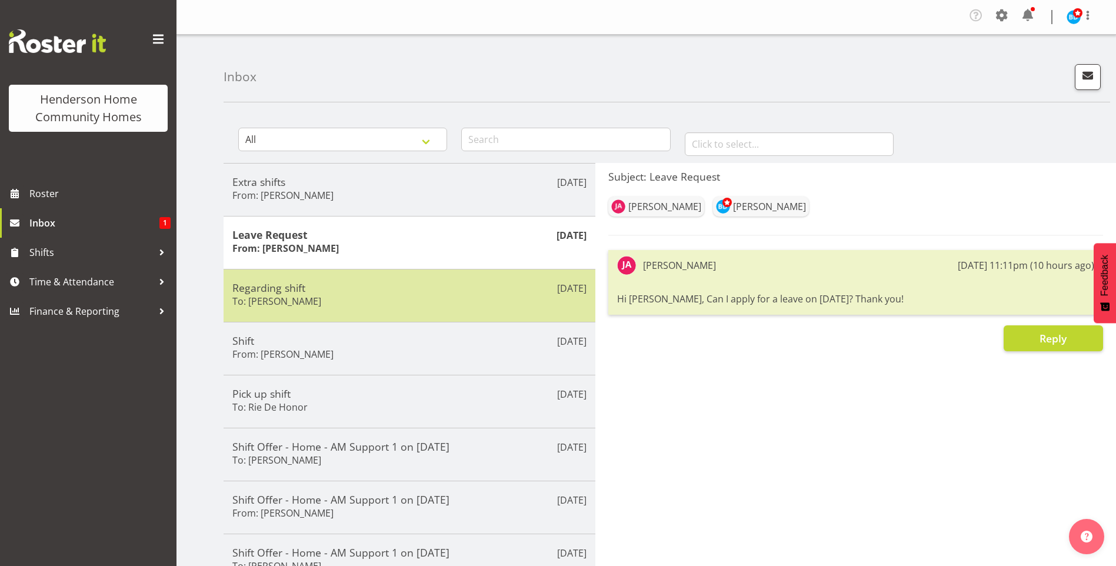
click at [404, 288] on h5 "Regarding shift" at bounding box center [409, 287] width 354 height 13
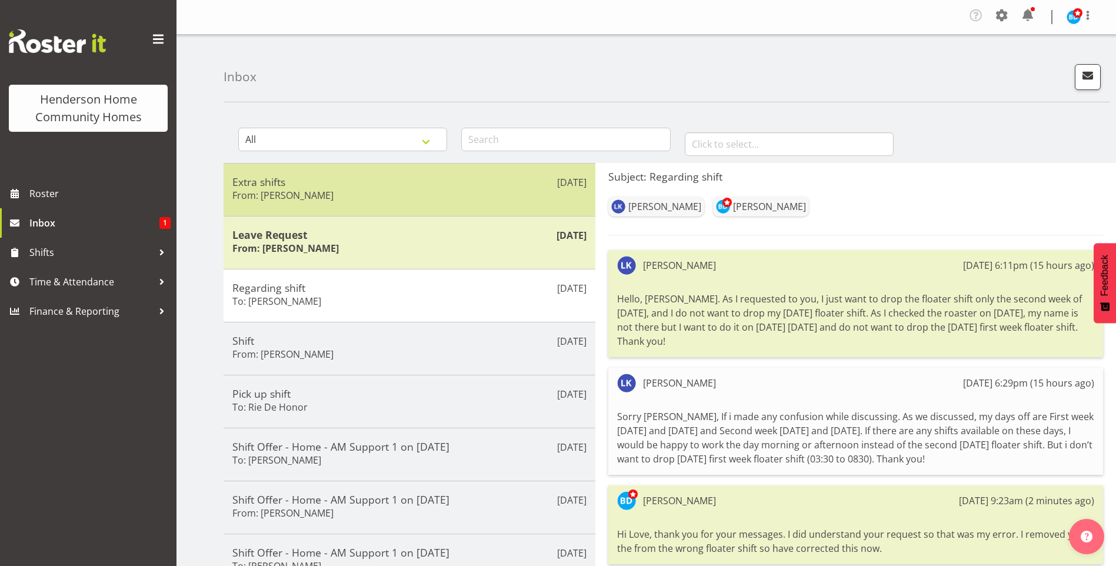
click at [428, 188] on div "Extra shifts From: Navneet Kaur" at bounding box center [409, 189] width 354 height 29
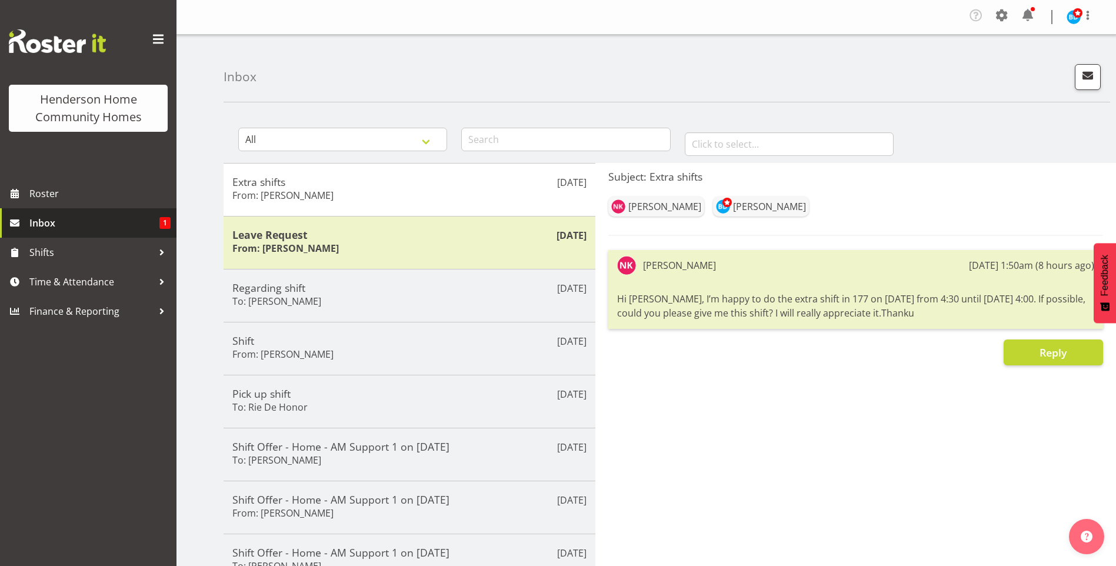
click at [101, 217] on span "Inbox" at bounding box center [94, 223] width 130 height 18
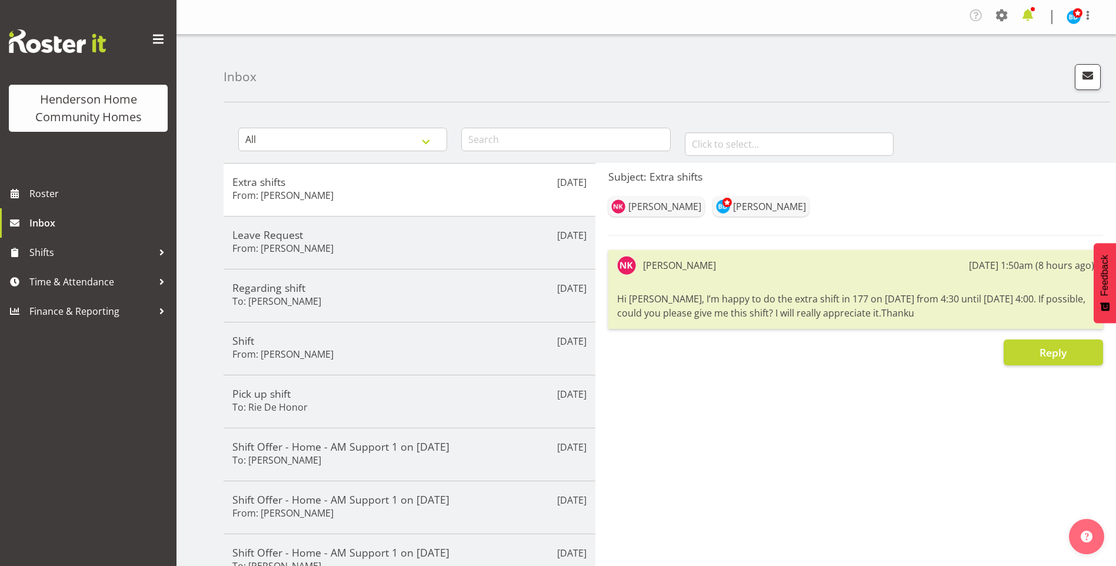
click at [1028, 18] on span at bounding box center [1028, 15] width 19 height 19
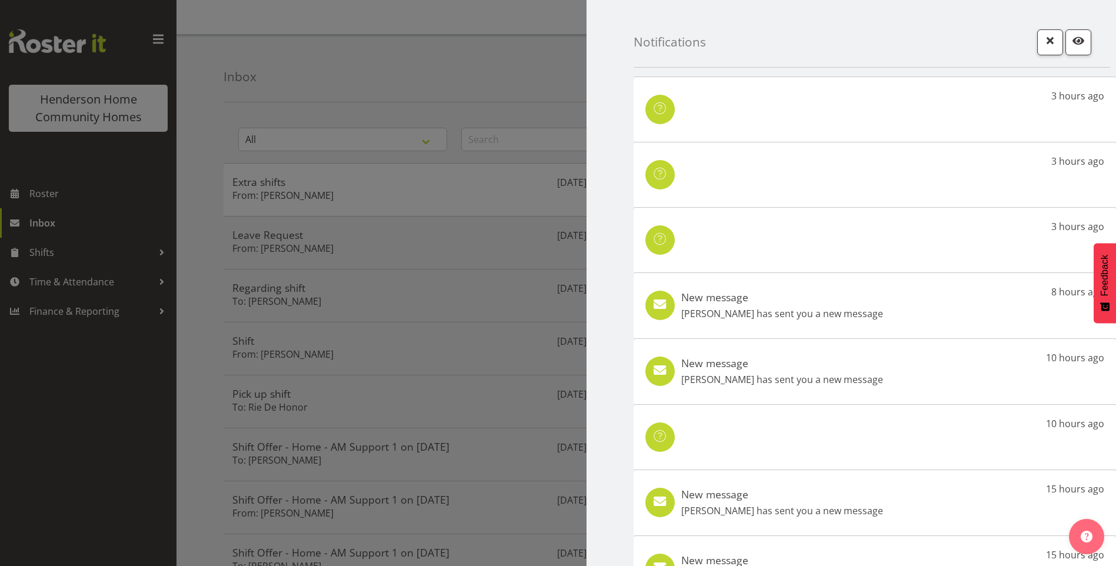
click at [809, 300] on h5 "New message" at bounding box center [782, 297] width 202 height 13
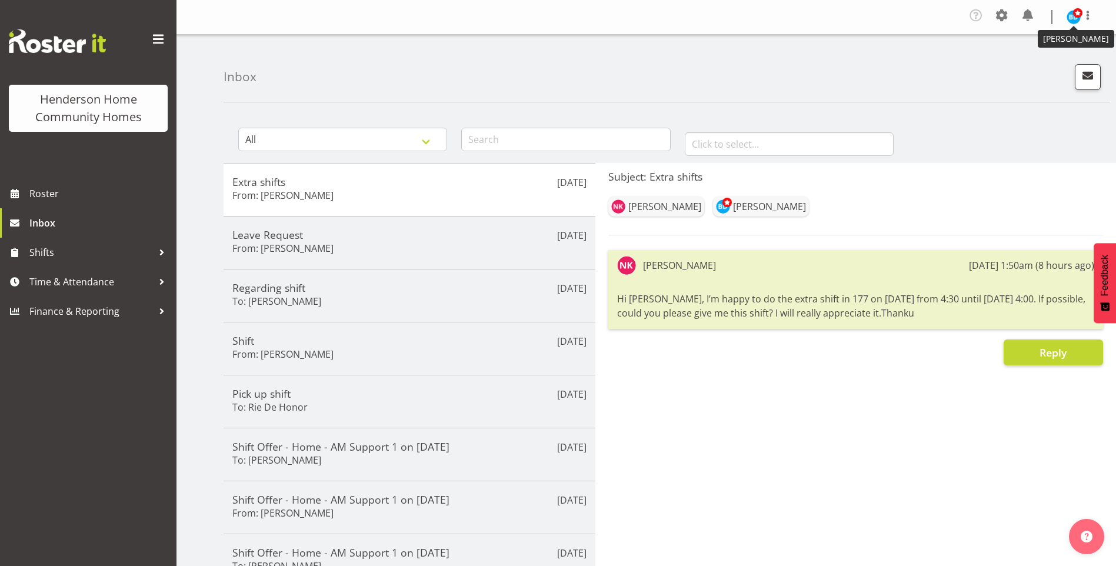
click at [1075, 10] on span at bounding box center [1077, 12] width 9 height 9
click at [1023, 66] on link "Log Out" at bounding box center [1038, 64] width 113 height 21
